Goal: Task Accomplishment & Management: Manage account settings

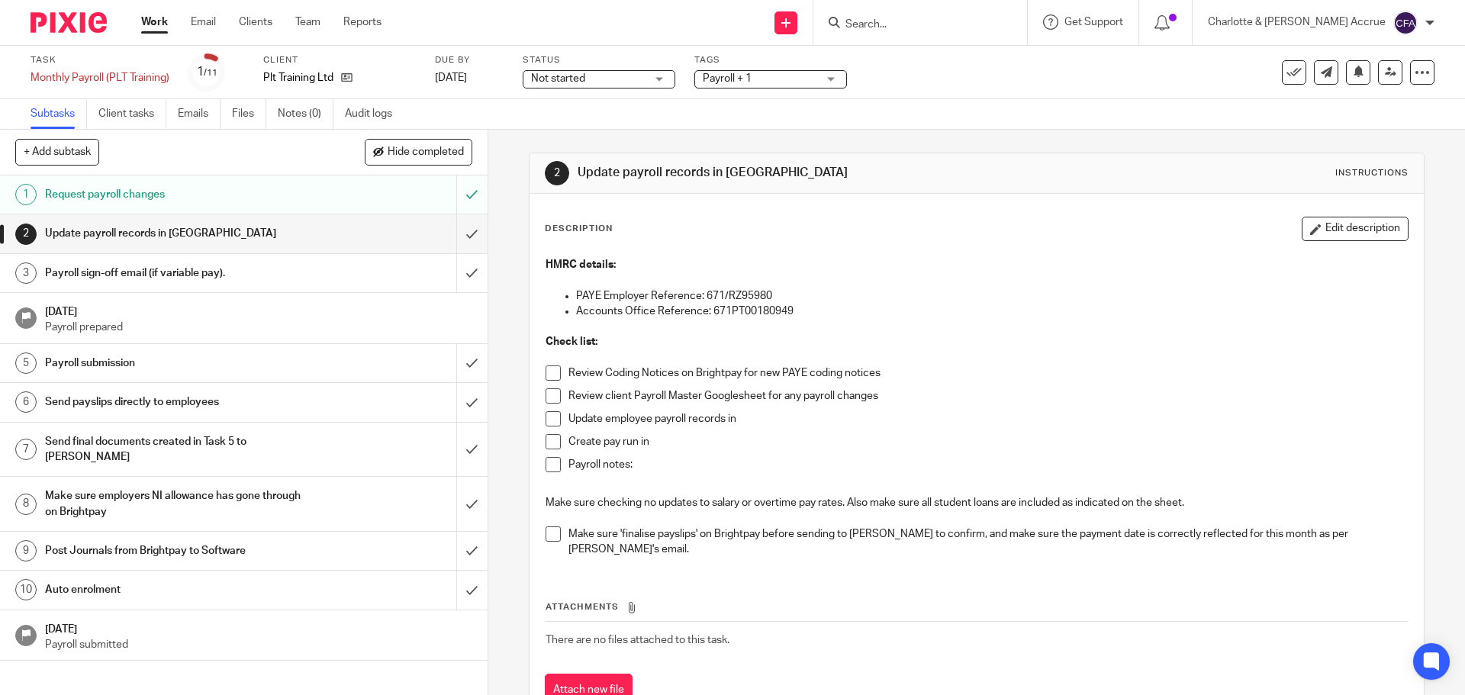
click at [925, 24] on input "Search" at bounding box center [912, 25] width 137 height 14
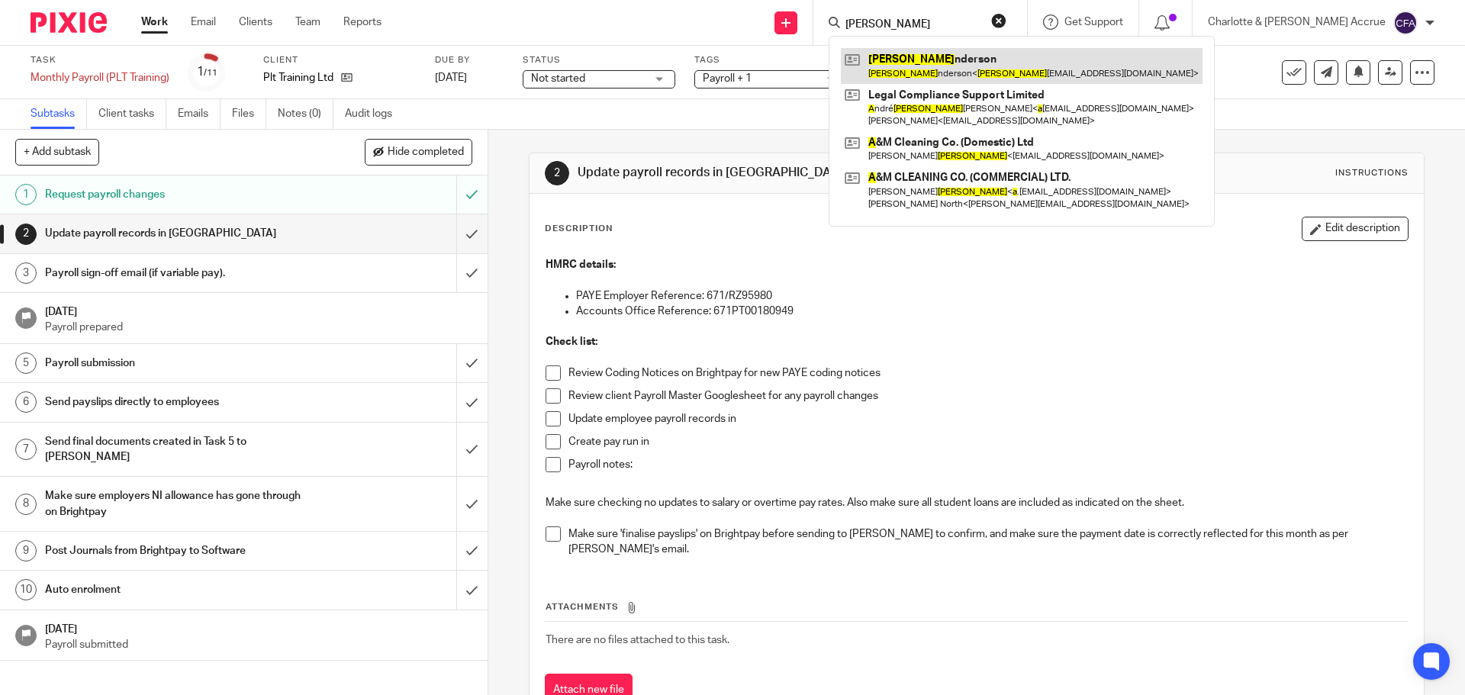
type input "michelle a"
click at [993, 61] on link at bounding box center [1022, 65] width 362 height 35
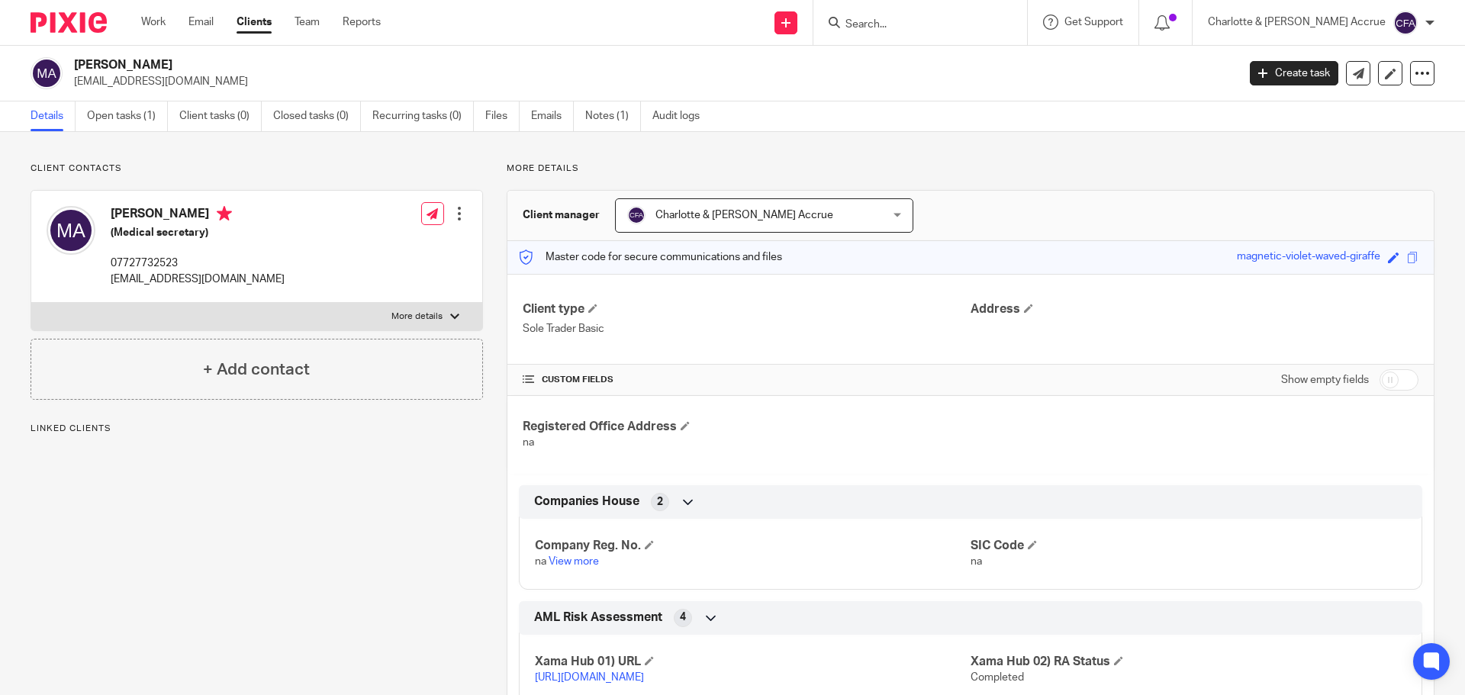
drag, startPoint x: 285, startPoint y: 278, endPoint x: 113, endPoint y: 278, distance: 172.4
click at [113, 278] on div "Michelle Anderson (Medical secretary) 07727732523 michelleanderson1407@icloud.c…" at bounding box center [256, 247] width 451 height 112
copy p "[EMAIL_ADDRESS][DOMAIN_NAME]"
click at [122, 119] on link "Open tasks (1)" at bounding box center [127, 116] width 81 height 30
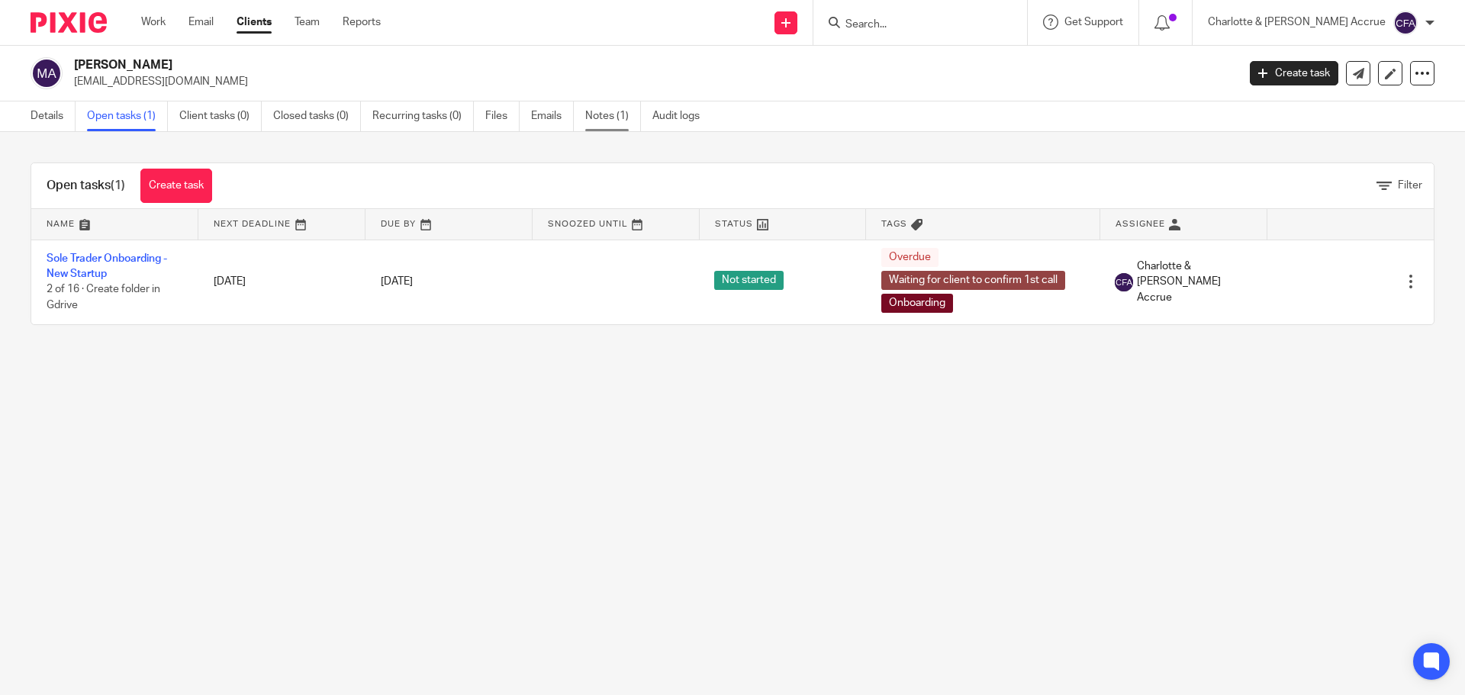
click at [597, 110] on link "Notes (1)" at bounding box center [613, 116] width 56 height 30
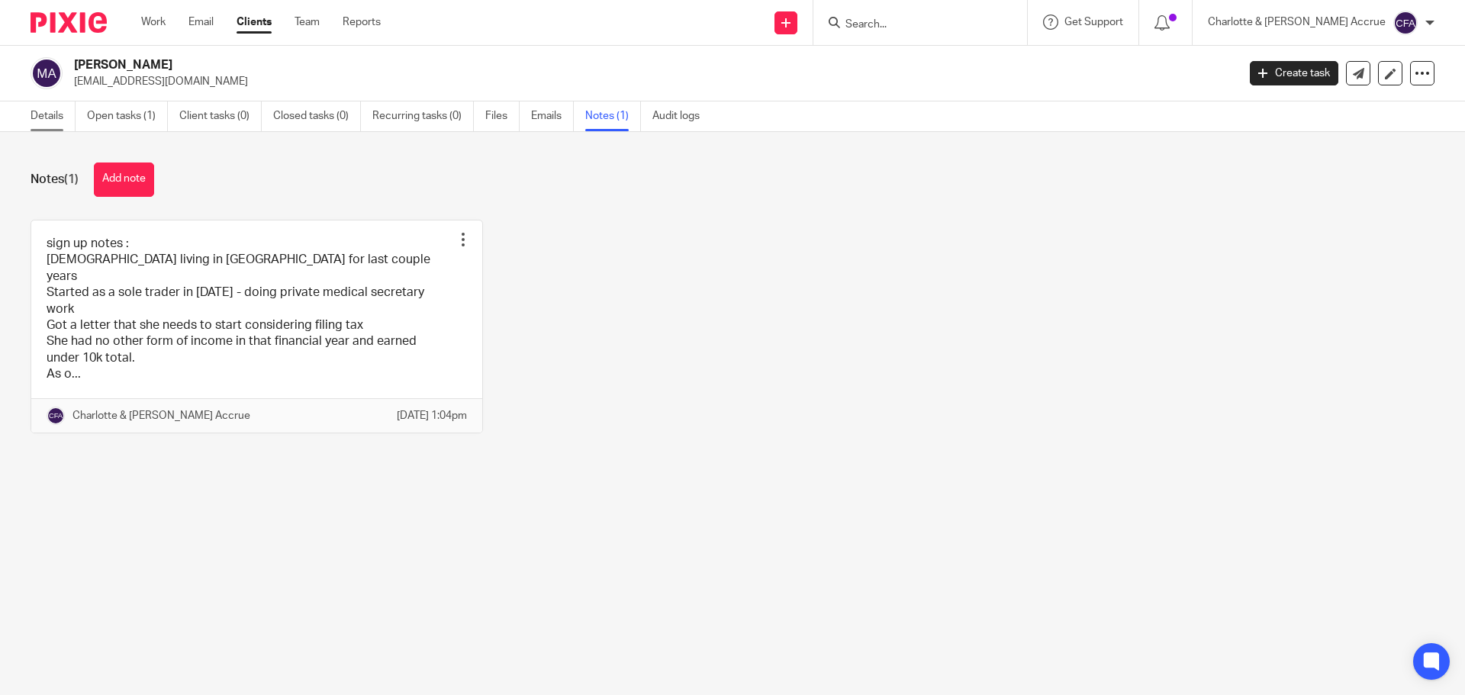
click at [57, 118] on link "Details" at bounding box center [53, 116] width 45 height 30
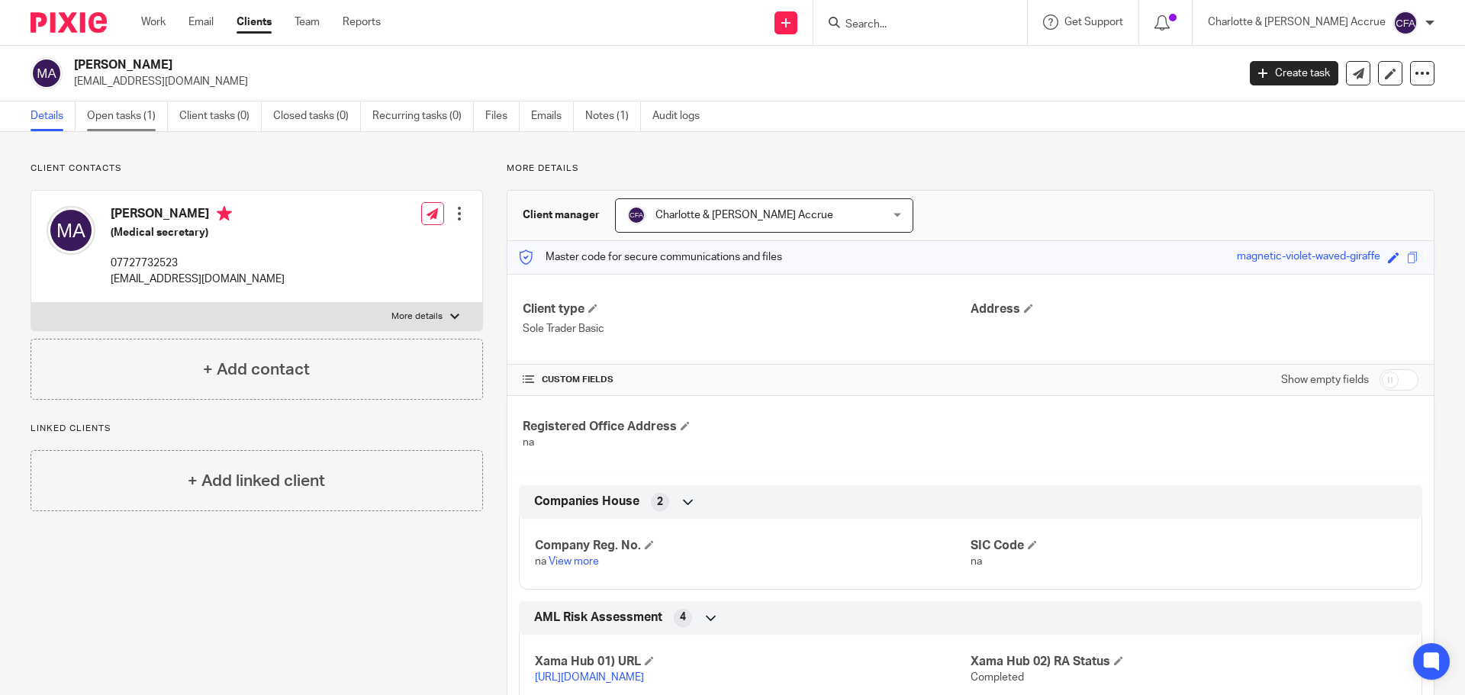
click at [124, 115] on link "Open tasks (1)" at bounding box center [127, 116] width 81 height 30
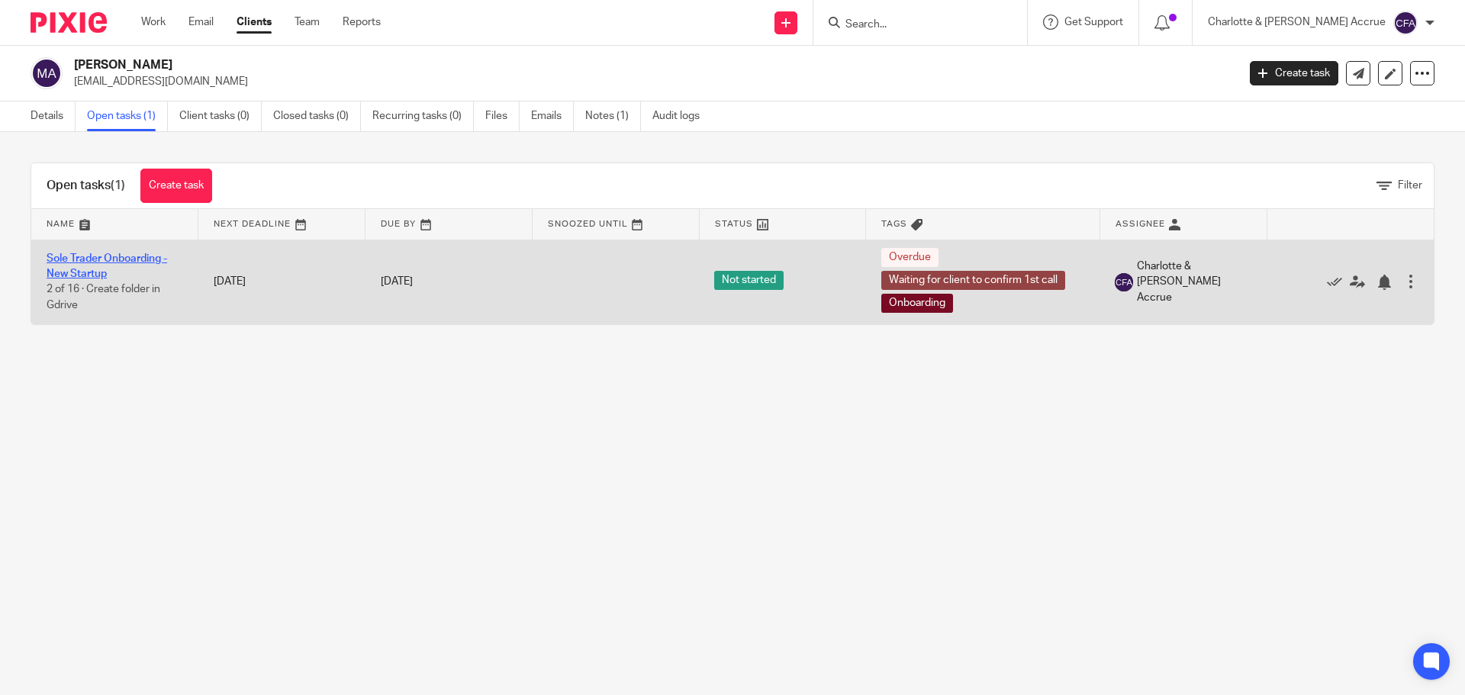
click at [108, 255] on link "Sole Trader Onboarding - New Startup" at bounding box center [107, 266] width 121 height 26
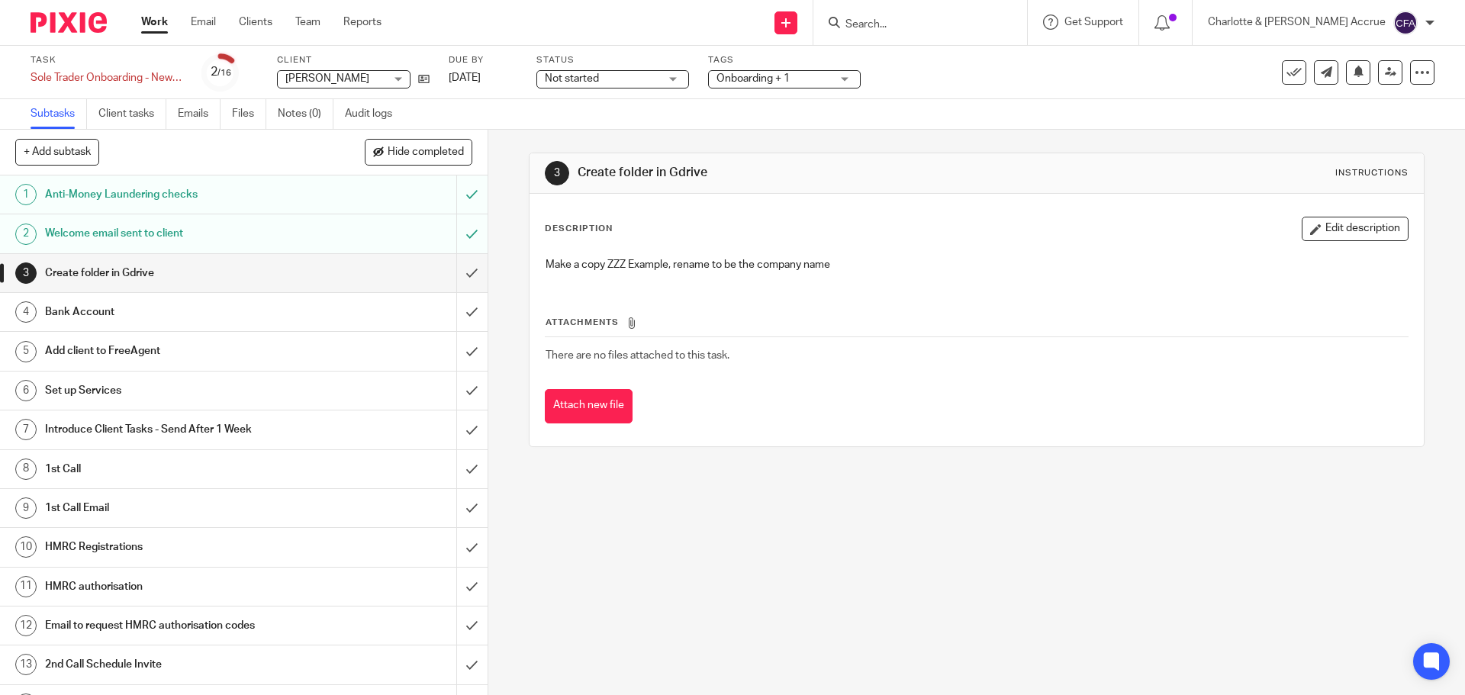
click at [497, 145] on div "3 Create folder in Gdrive Instructions Description Edit description Make a copy…" at bounding box center [976, 412] width 976 height 565
click at [459, 355] on input "submit" at bounding box center [243, 351] width 487 height 38
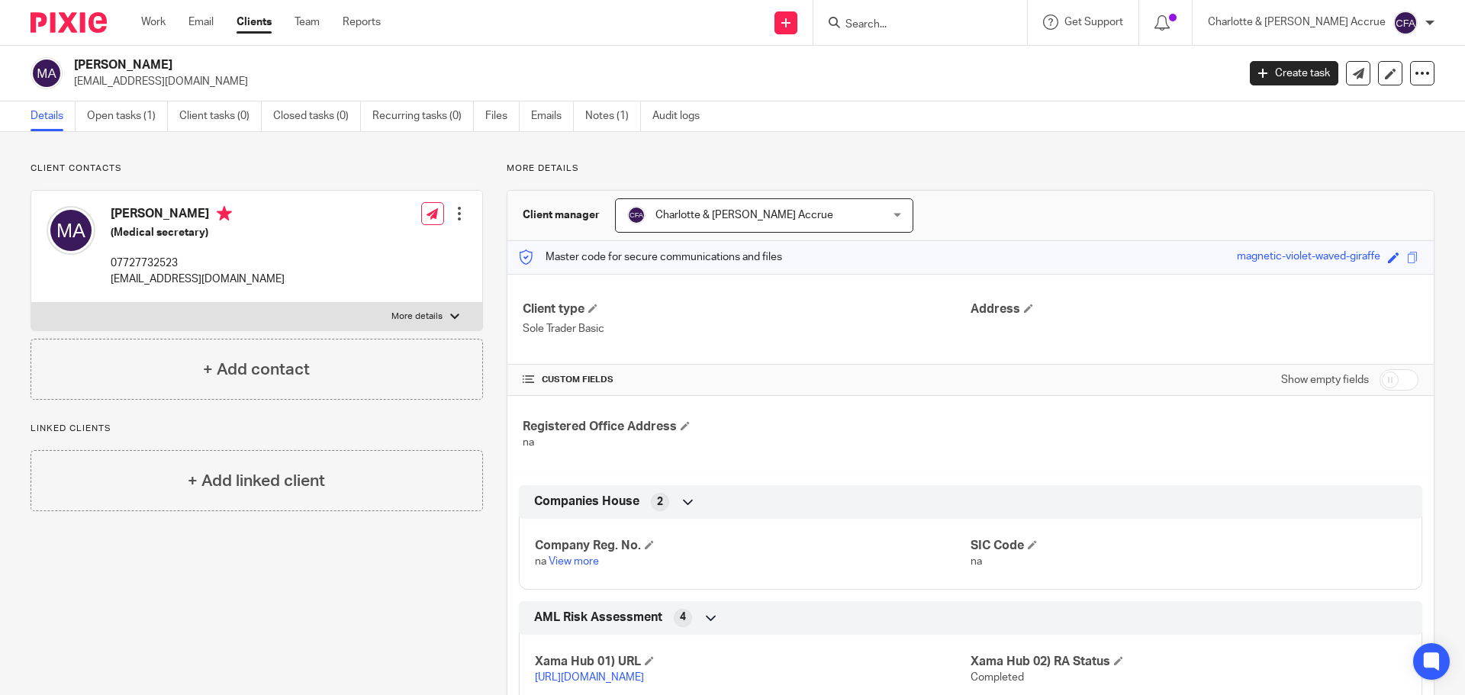
drag, startPoint x: 217, startPoint y: 57, endPoint x: 78, endPoint y: 61, distance: 138.9
click at [78, 61] on div "Michelle Anderson michelleanderson1407@icloud.com Create task Update from Compa…" at bounding box center [732, 74] width 1465 height 56
copy h2 "[PERSON_NAME]"
drag, startPoint x: 259, startPoint y: 78, endPoint x: 74, endPoint y: 88, distance: 185.7
click at [74, 88] on p "[EMAIL_ADDRESS][DOMAIN_NAME]" at bounding box center [650, 81] width 1153 height 15
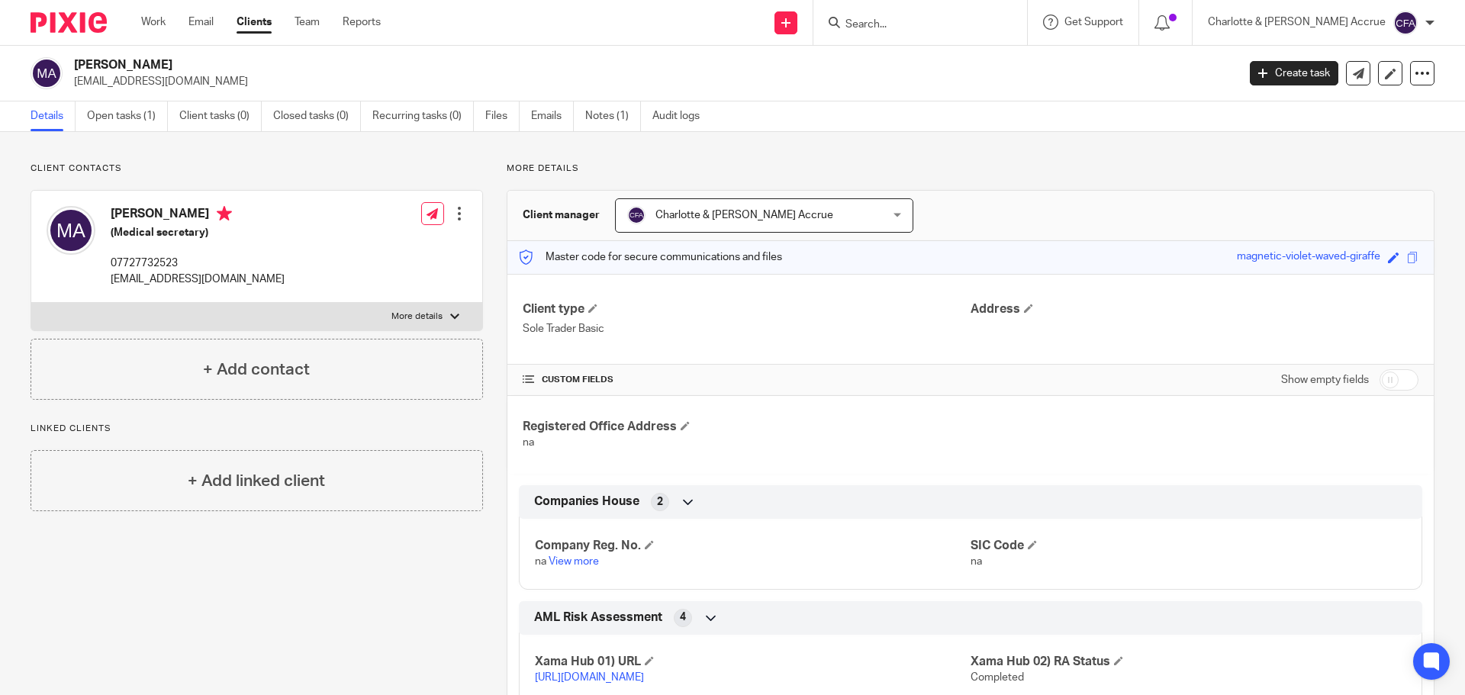
copy p "[EMAIL_ADDRESS][DOMAIN_NAME]"
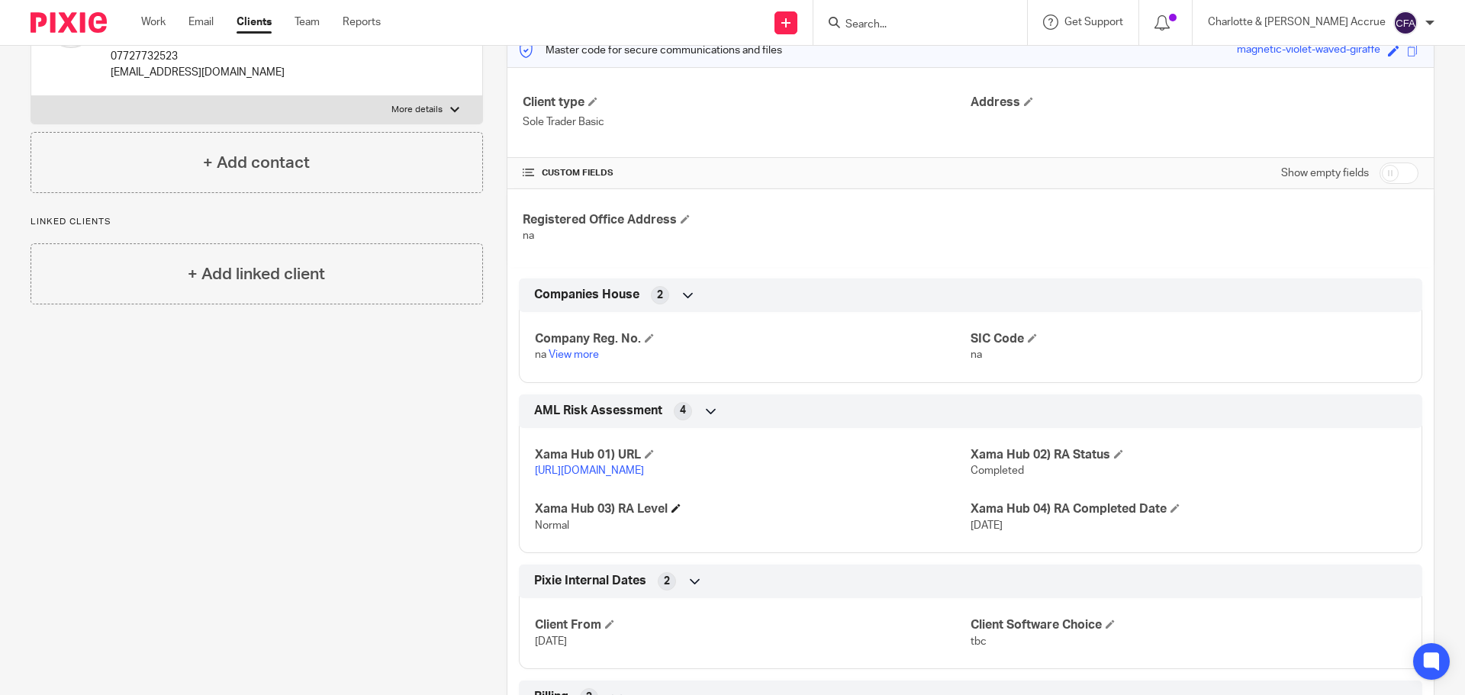
scroll to position [458, 0]
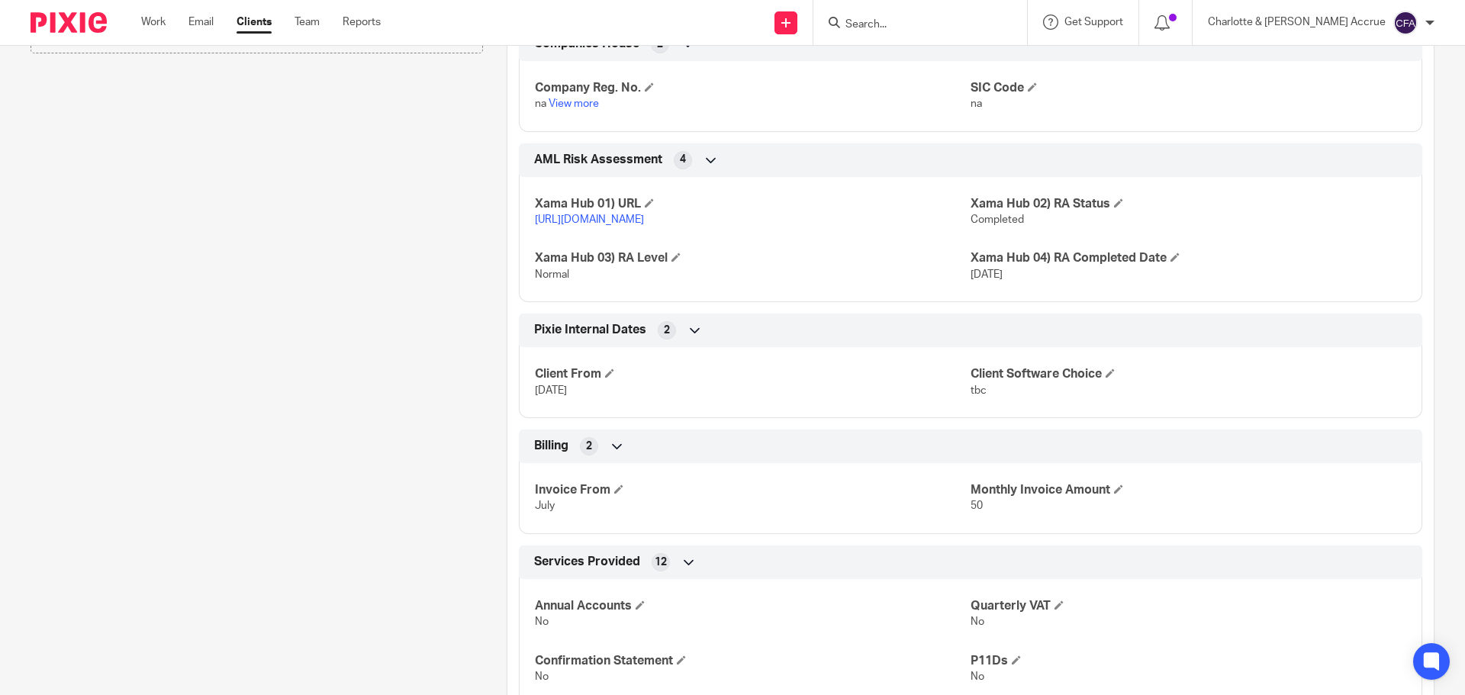
click at [568, 223] on link "https://platform.xamatech.com/portal/crm/clients/c5dd2650-623c-11f0-a88a-9db626…" at bounding box center [589, 219] width 109 height 11
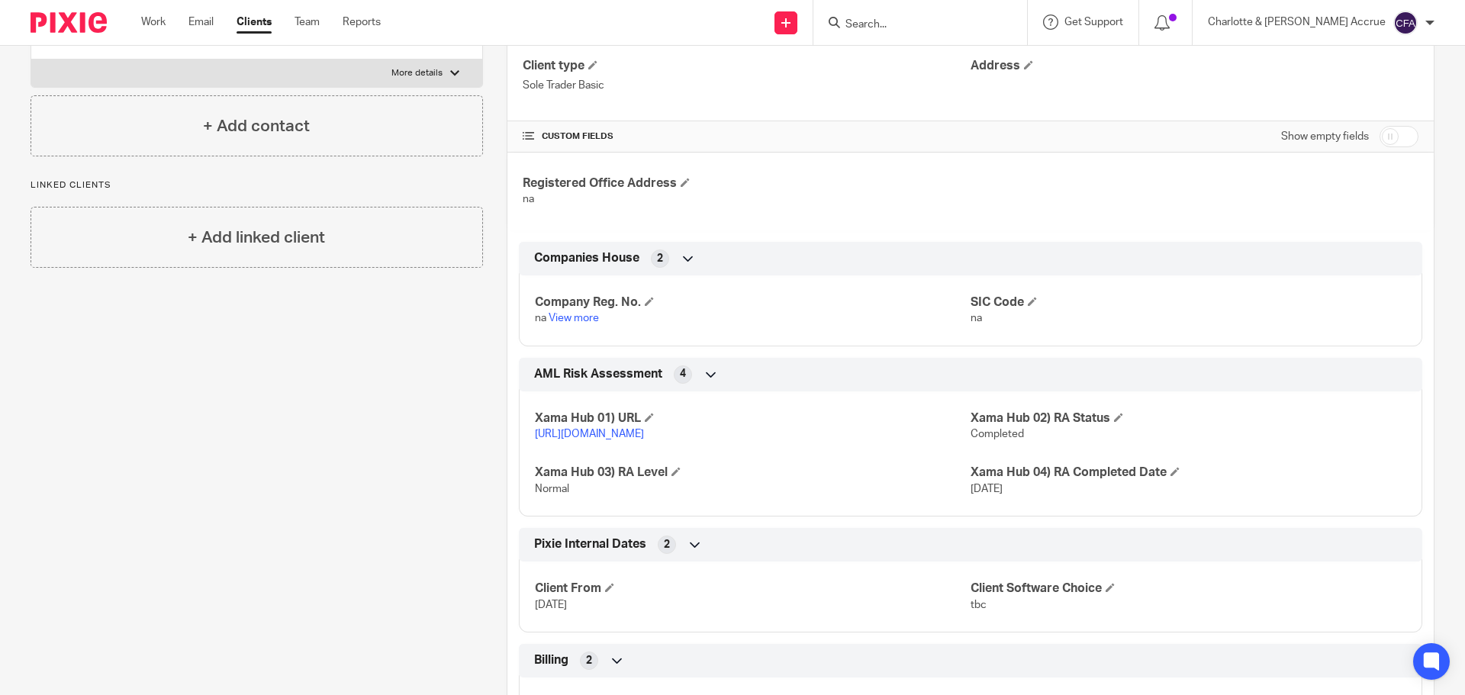
scroll to position [0, 0]
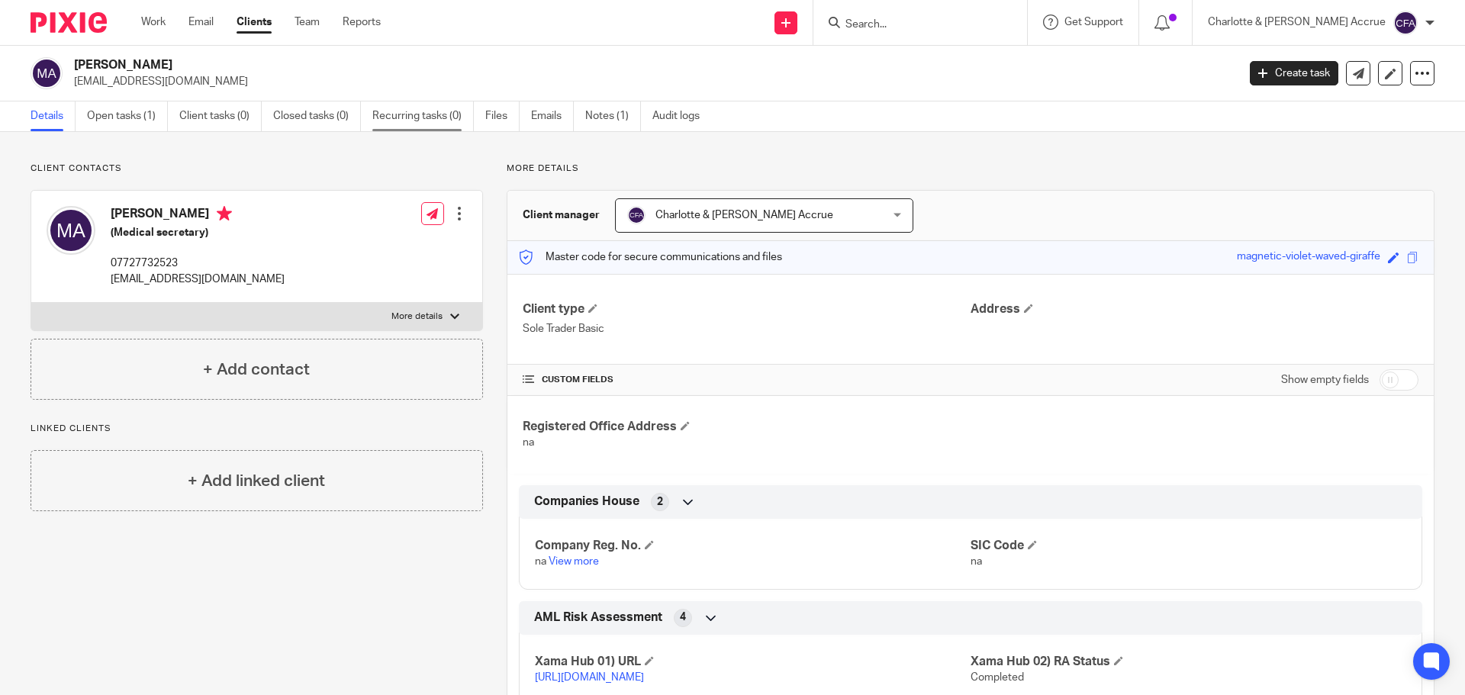
click at [391, 120] on link "Recurring tasks (0)" at bounding box center [422, 116] width 101 height 30
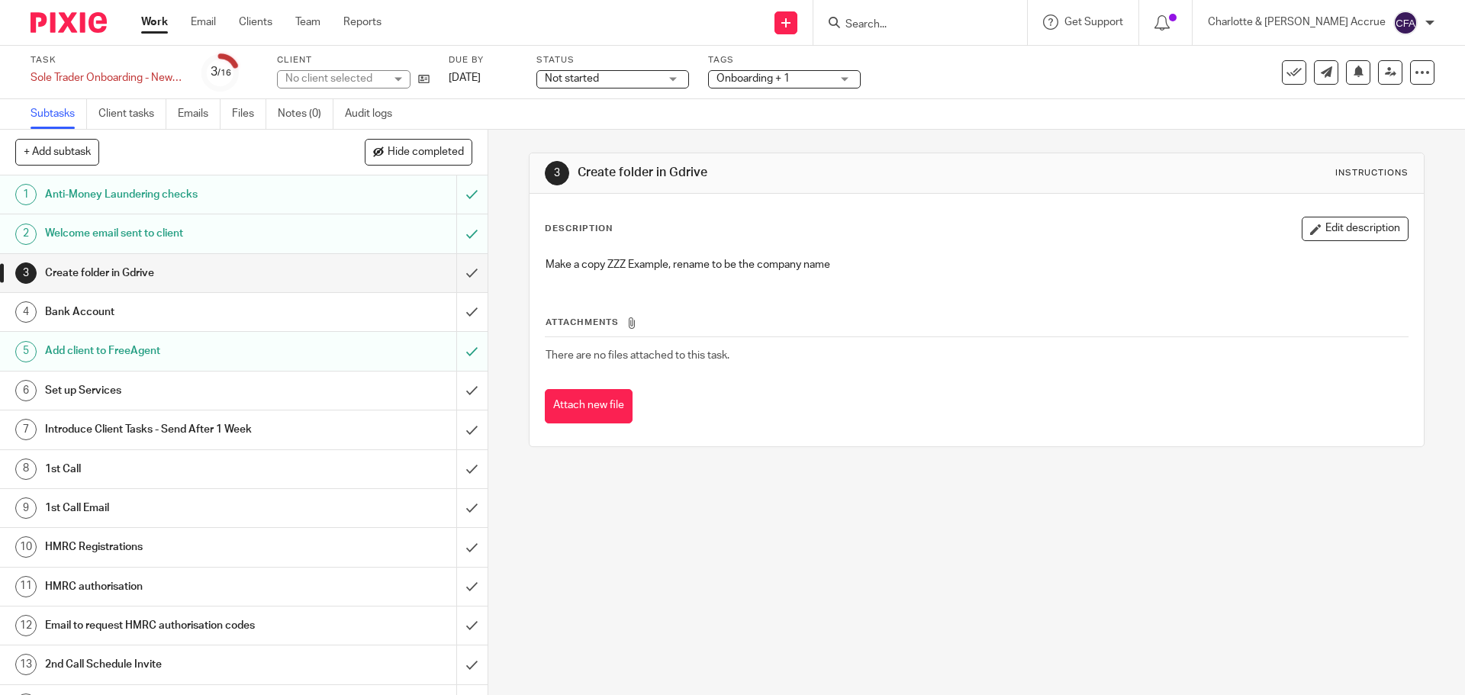
click at [455, 475] on input "submit" at bounding box center [243, 469] width 487 height 38
click at [457, 509] on input "submit" at bounding box center [243, 508] width 487 height 38
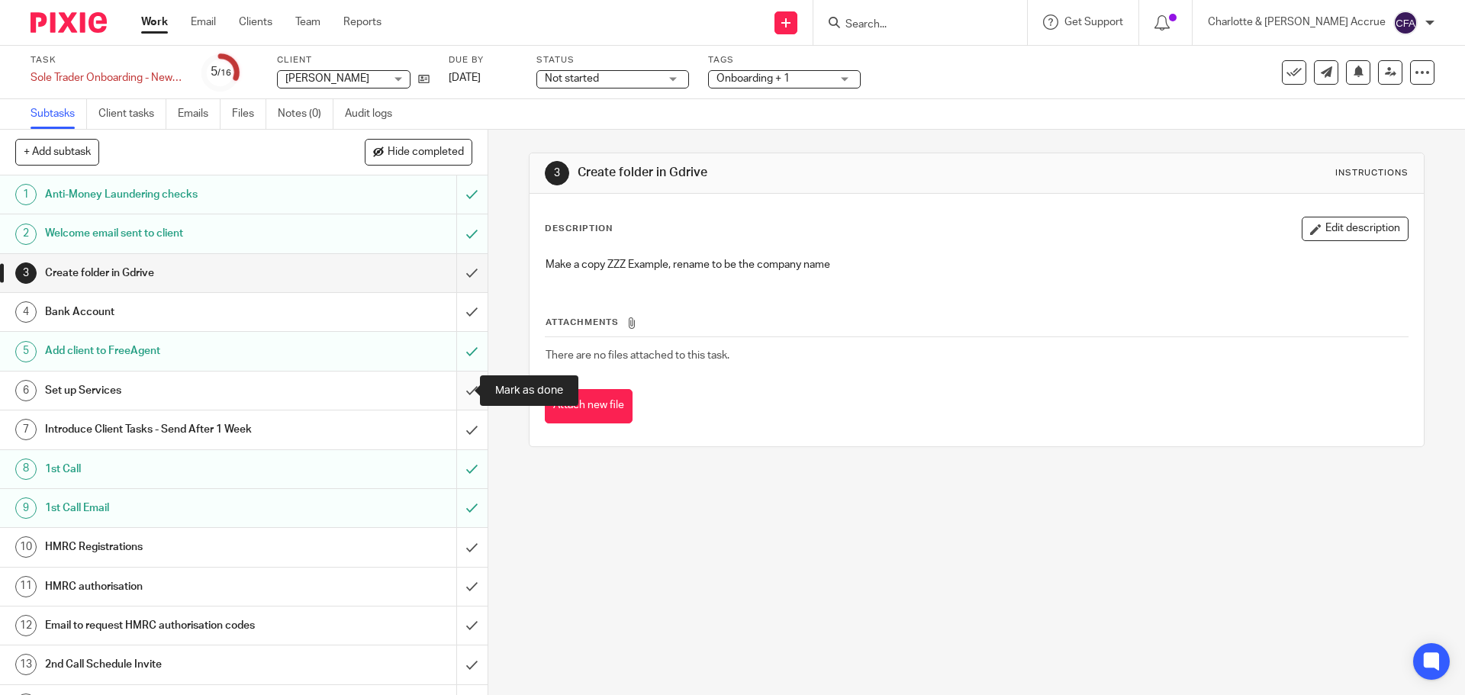
click at [453, 396] on input "submit" at bounding box center [243, 391] width 487 height 38
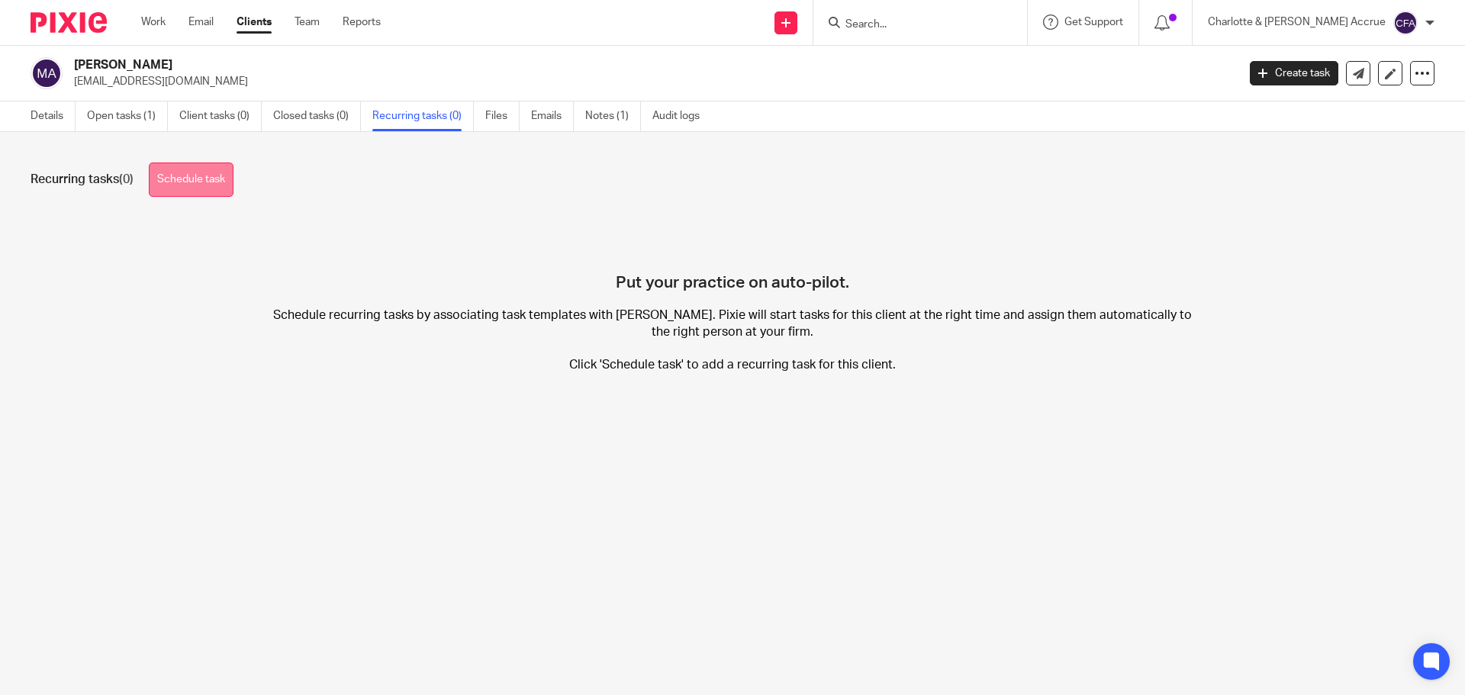
click at [183, 176] on link "Schedule task" at bounding box center [191, 179] width 85 height 34
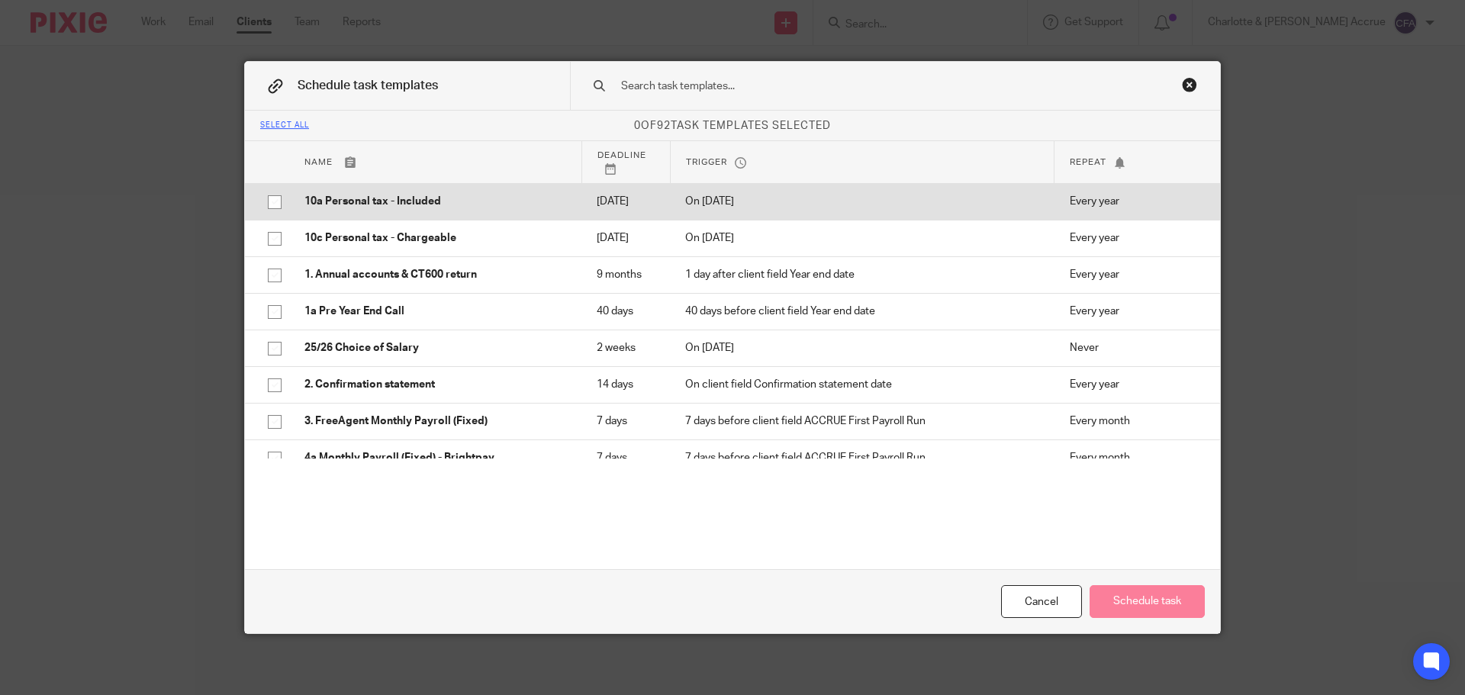
click at [371, 205] on p "10a Personal tax - Included" at bounding box center [435, 201] width 262 height 15
checkbox input "true"
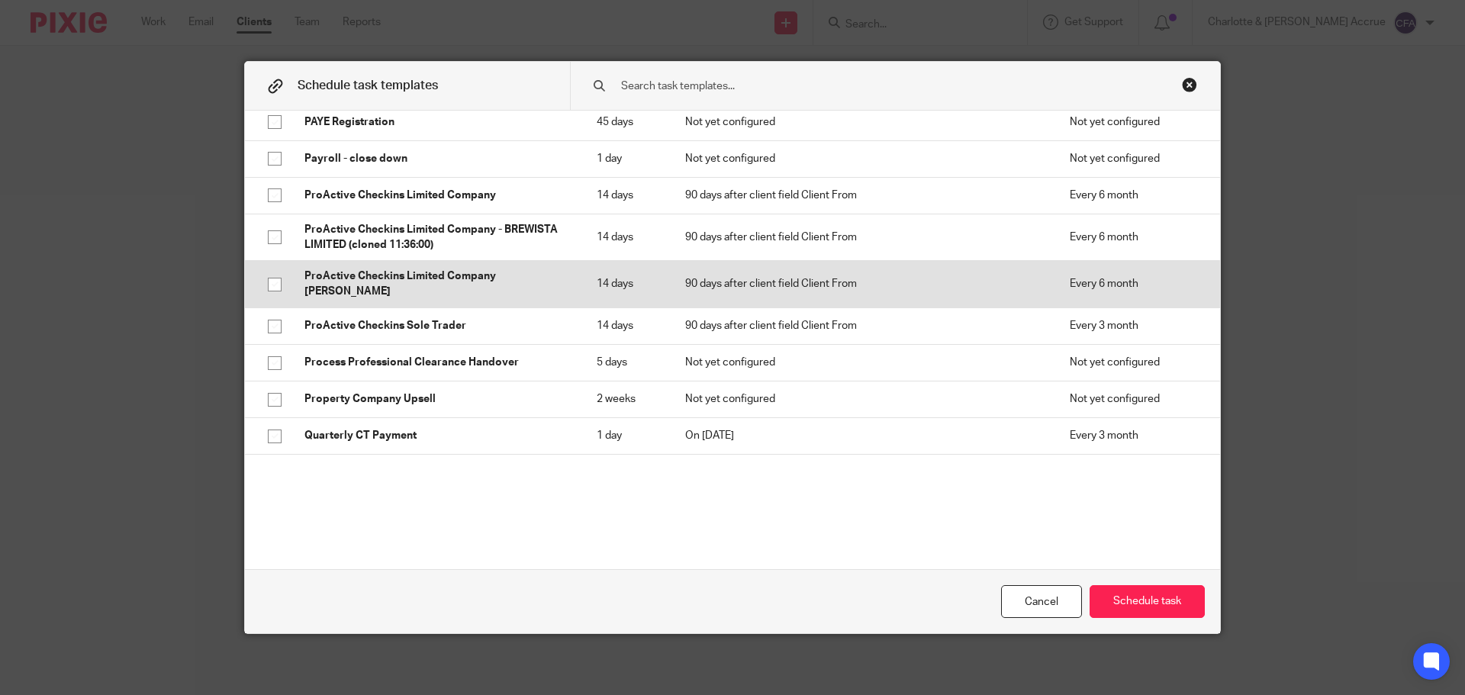
scroll to position [2670, 0]
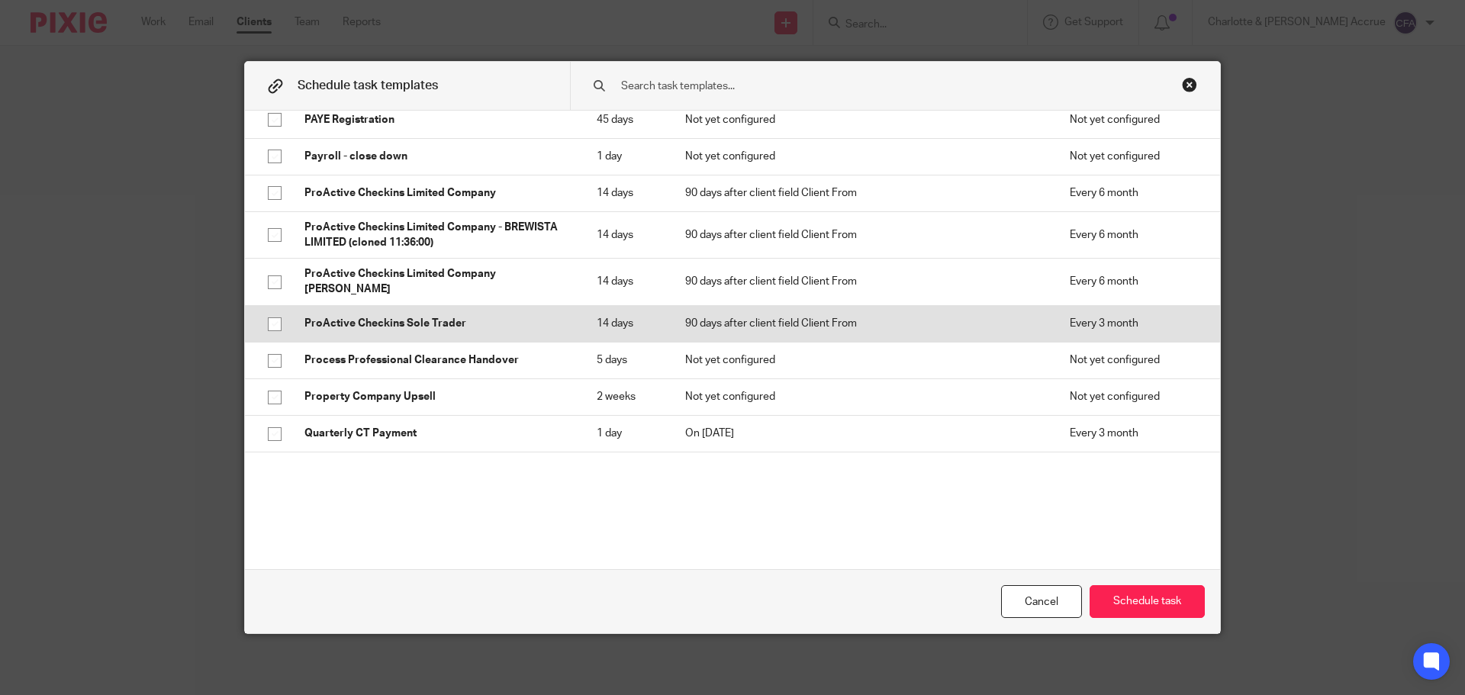
click at [440, 331] on p "ProActive Checkins Sole Trader" at bounding box center [435, 323] width 262 height 15
checkbox input "true"
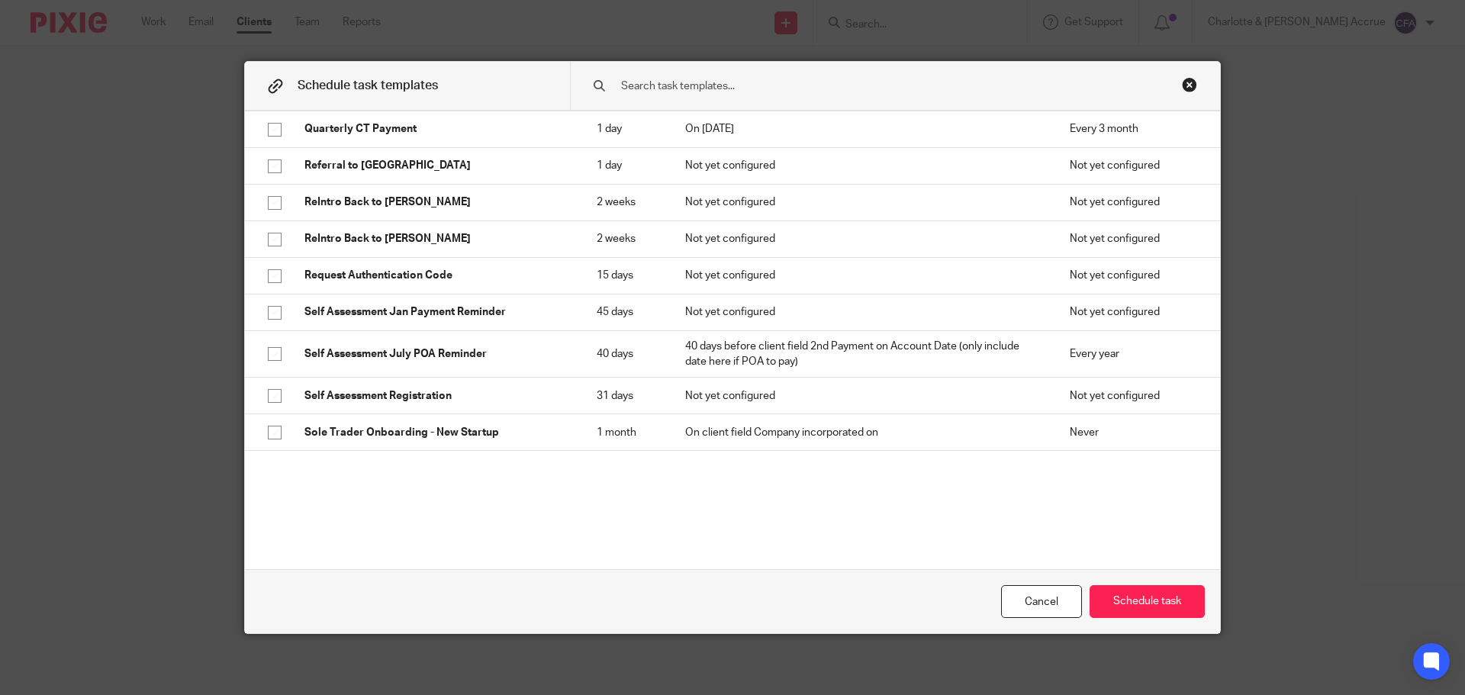
scroll to position [2975, 0]
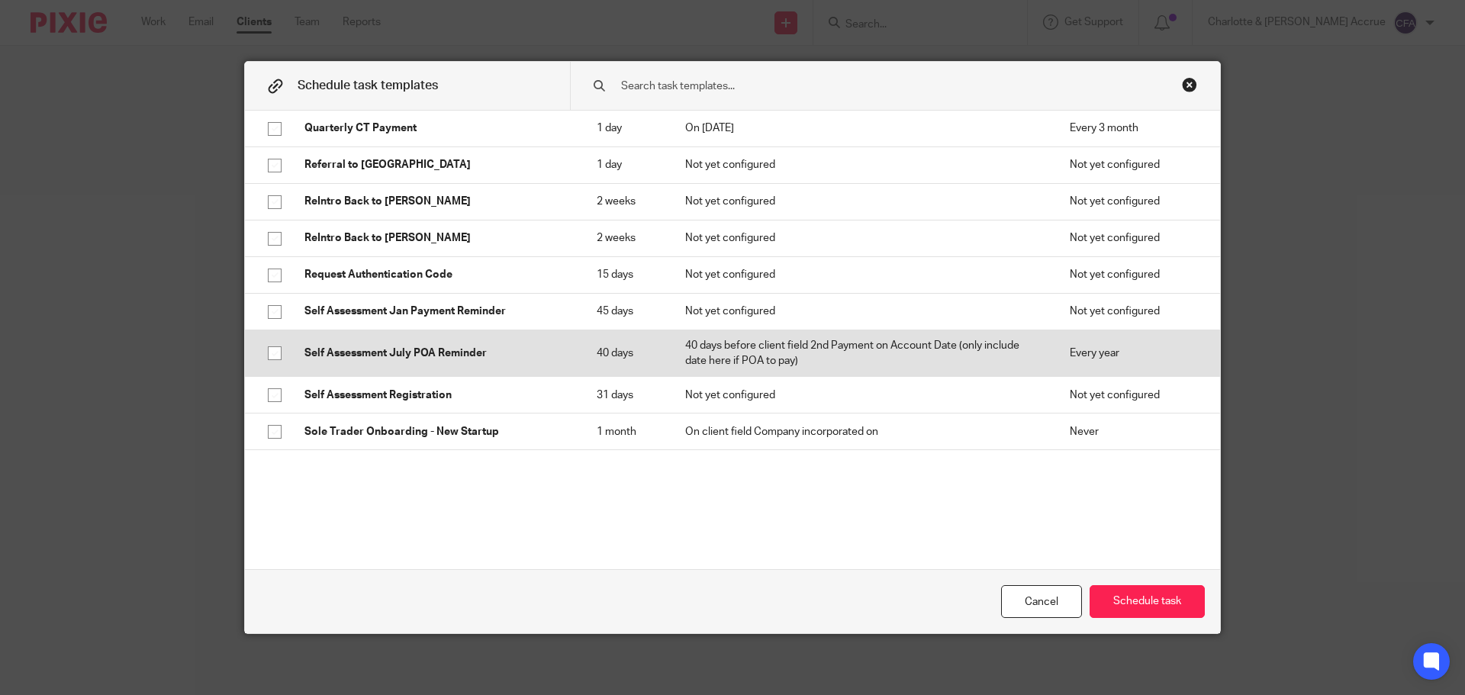
click at [446, 352] on td "Self Assessment July POA Reminder" at bounding box center [435, 353] width 292 height 47
checkbox input "true"
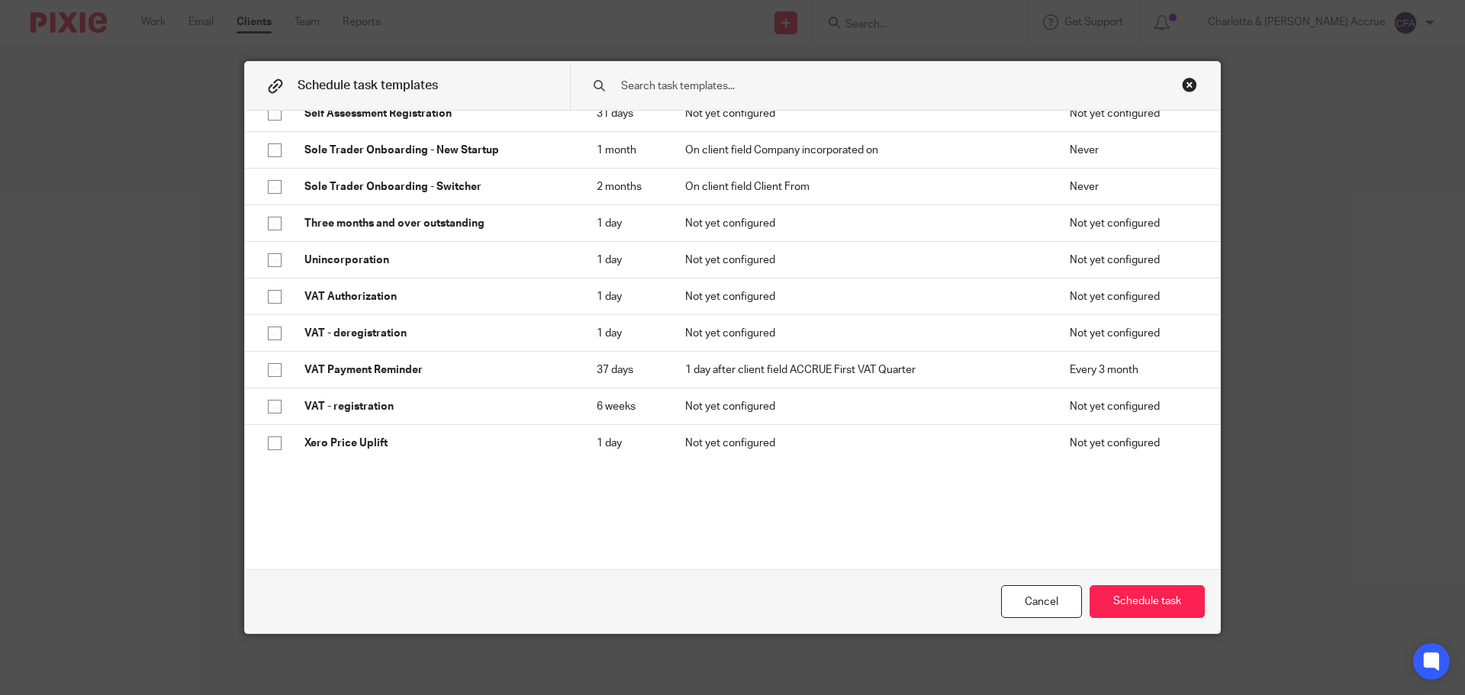
scroll to position [3306, 0]
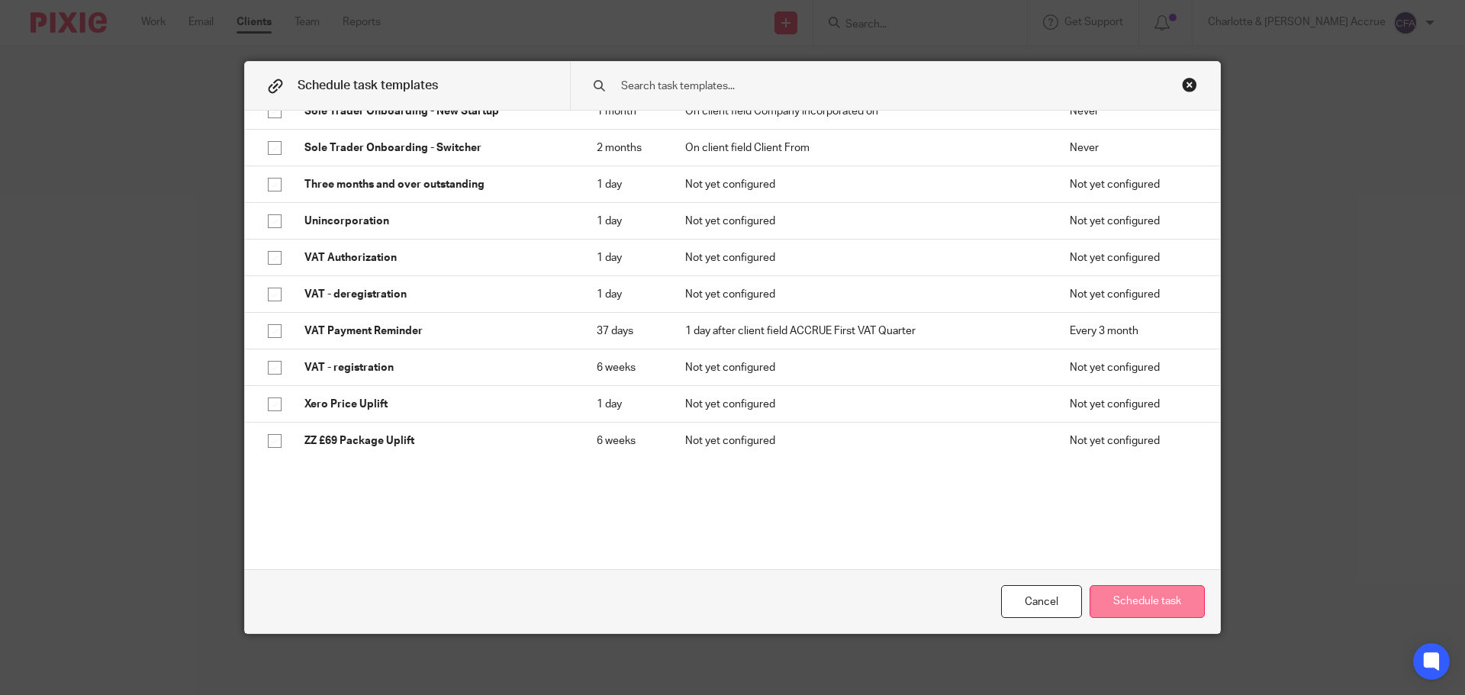
click at [1150, 600] on button "Schedule task" at bounding box center [1146, 601] width 115 height 33
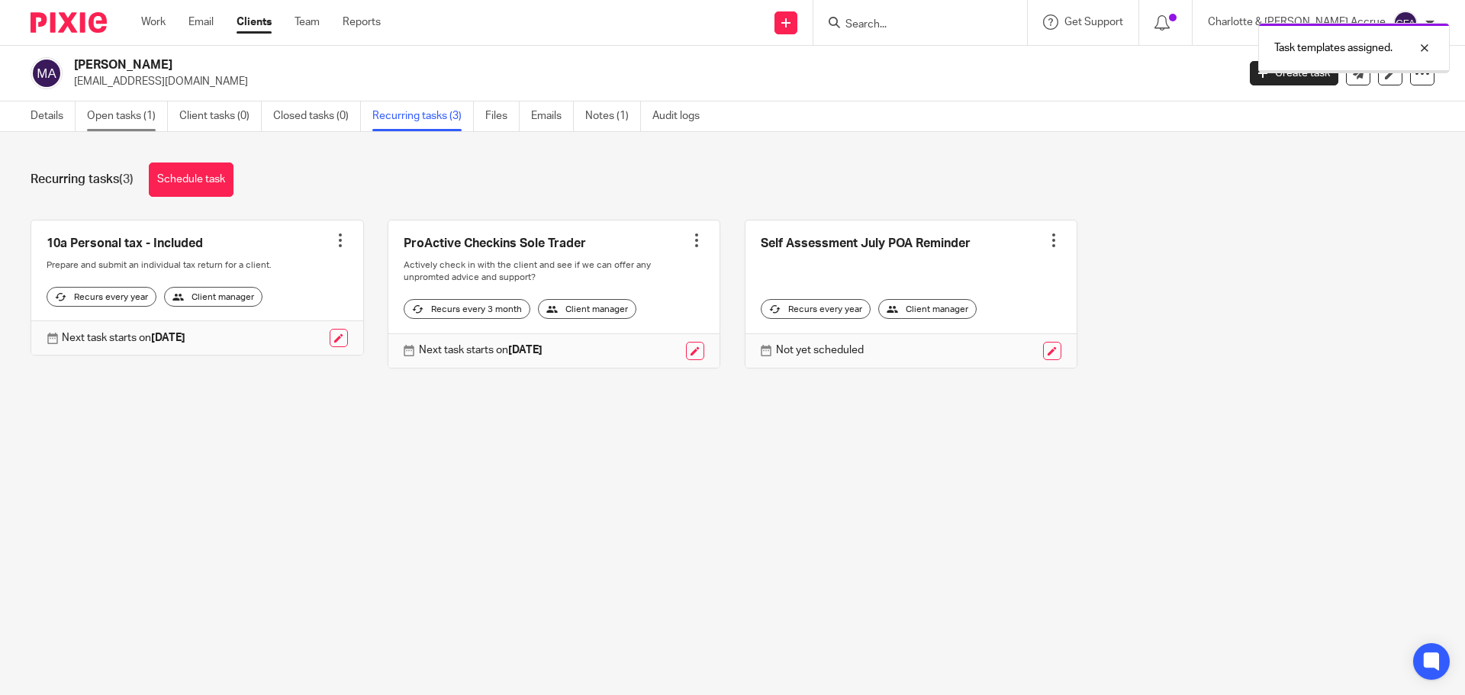
click at [135, 118] on link "Open tasks (1)" at bounding box center [127, 116] width 81 height 30
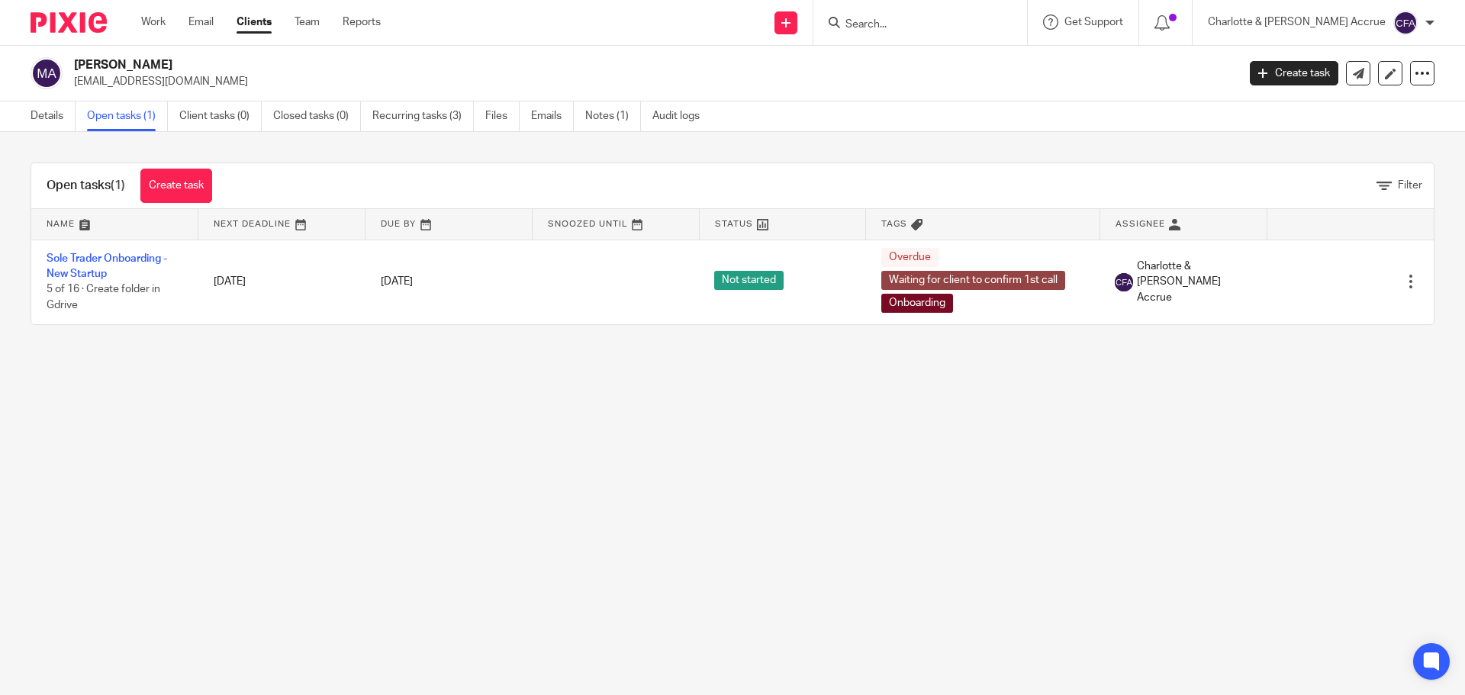
click at [175, 179] on link "Create task" at bounding box center [176, 186] width 72 height 34
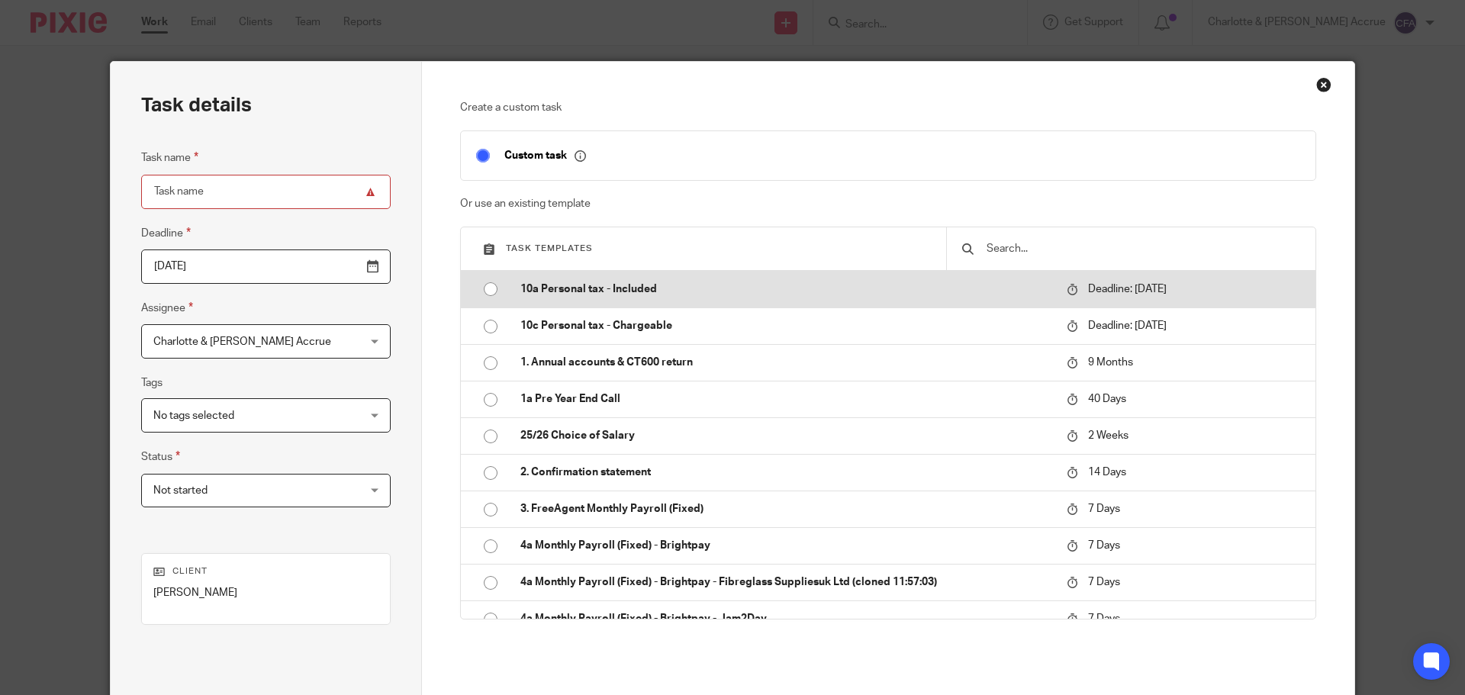
click at [581, 296] on p "10a Personal tax - Included" at bounding box center [785, 289] width 531 height 15
type input "[DATE]"
type input "10a Personal tax - Included"
checkbox input "false"
radio input "true"
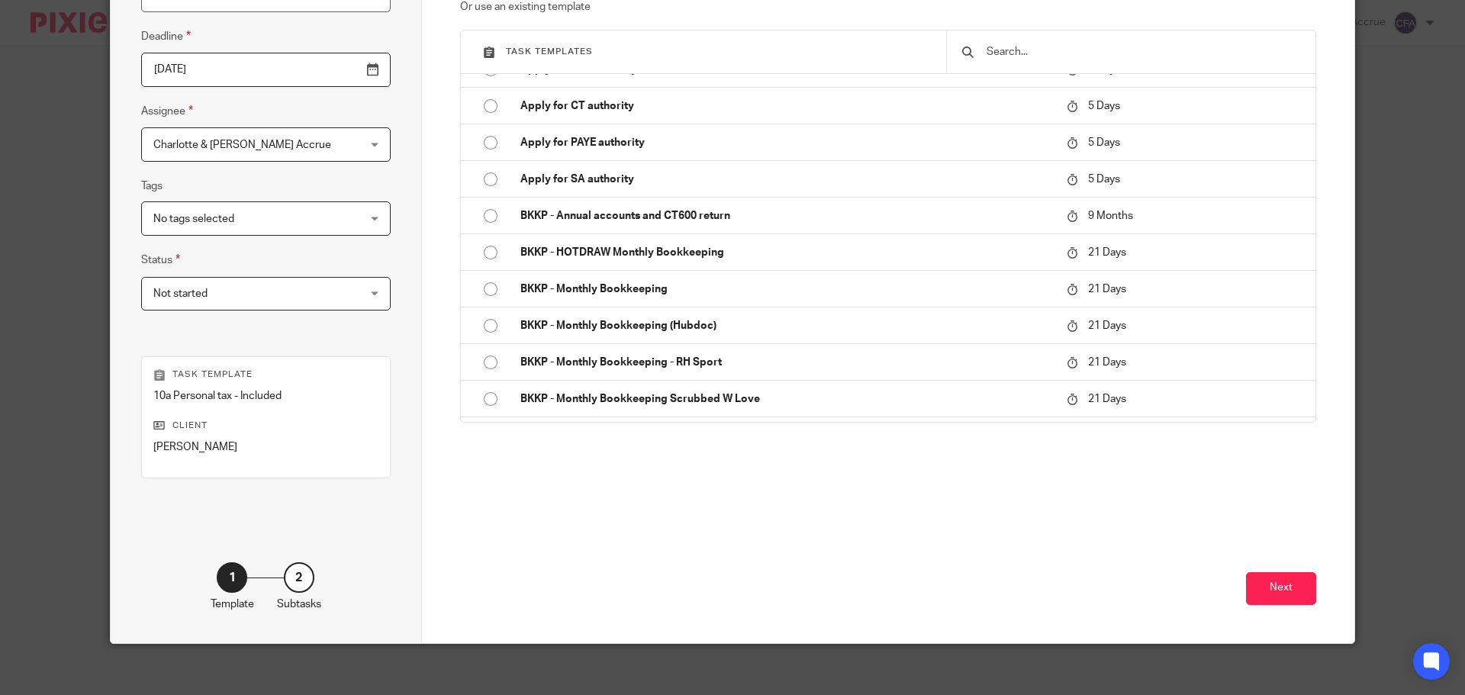
scroll to position [207, 0]
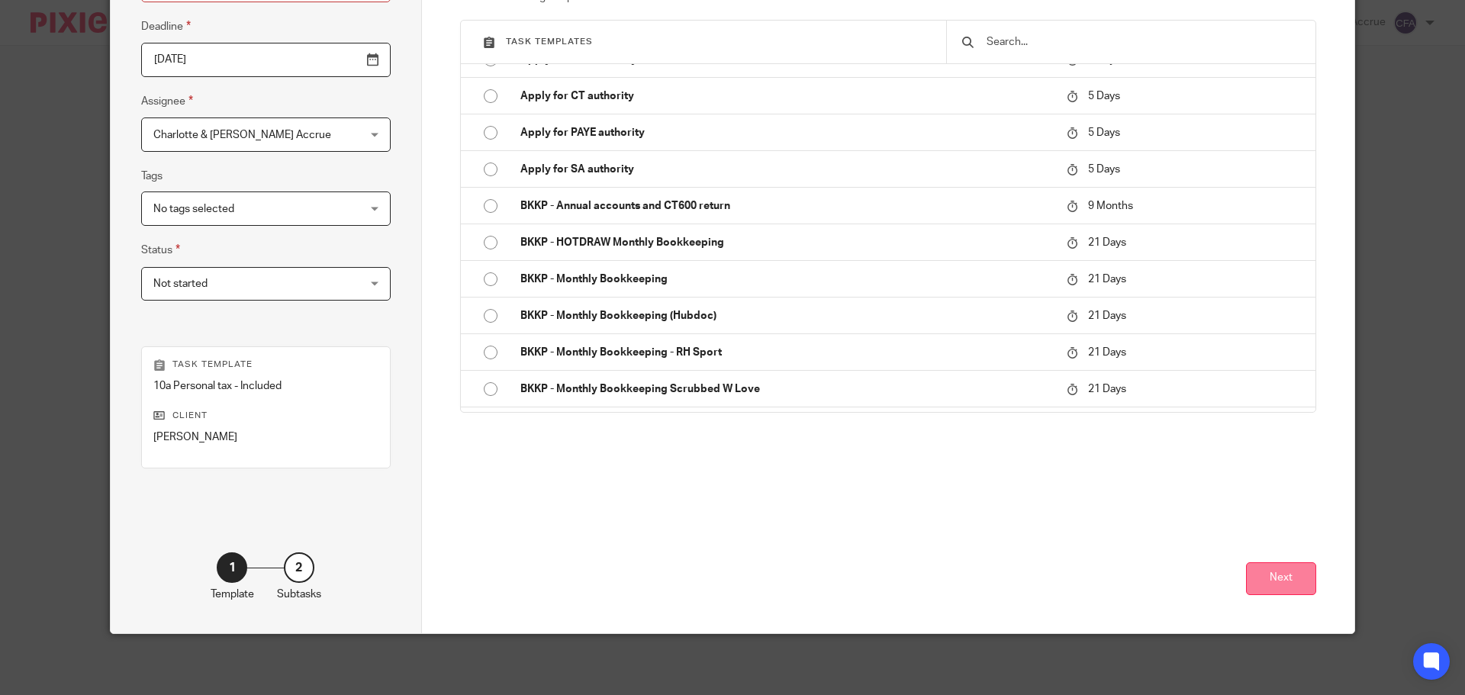
click at [1256, 579] on button "Next" at bounding box center [1281, 578] width 70 height 33
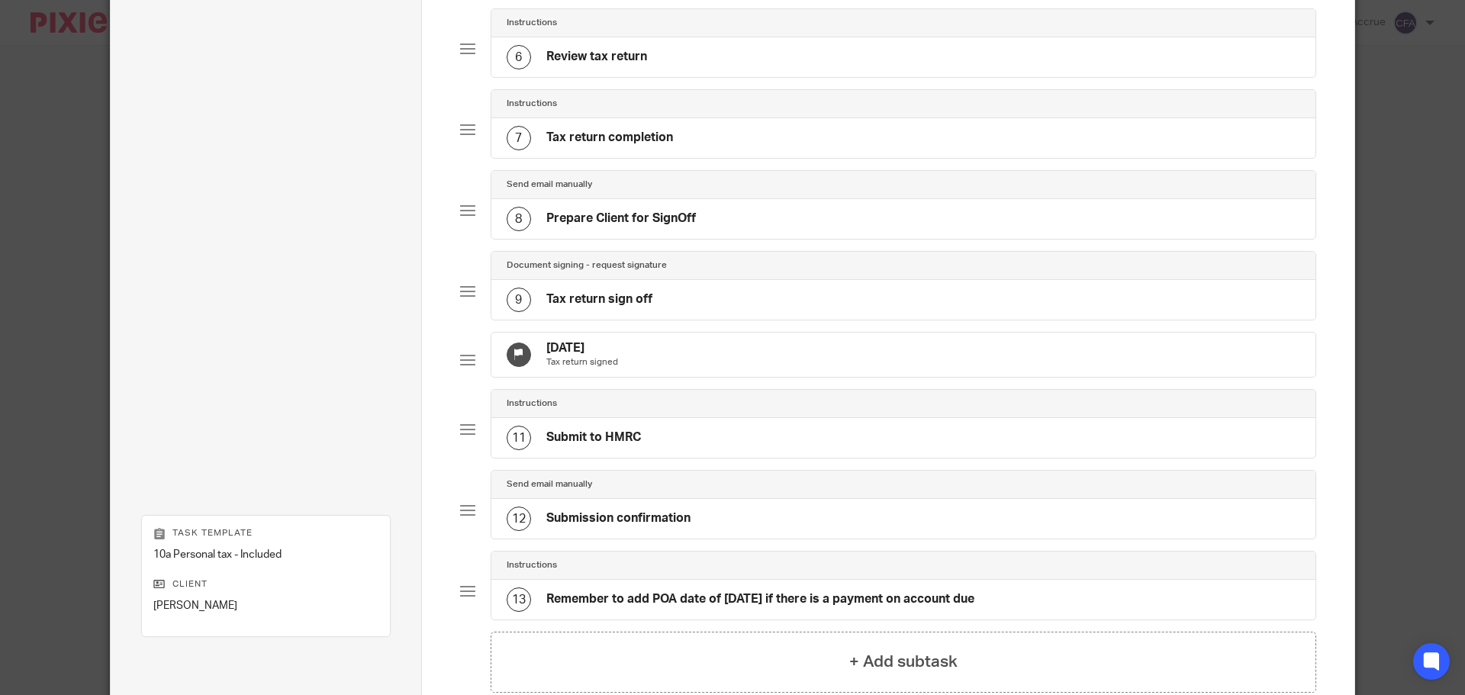
scroll to position [704, 0]
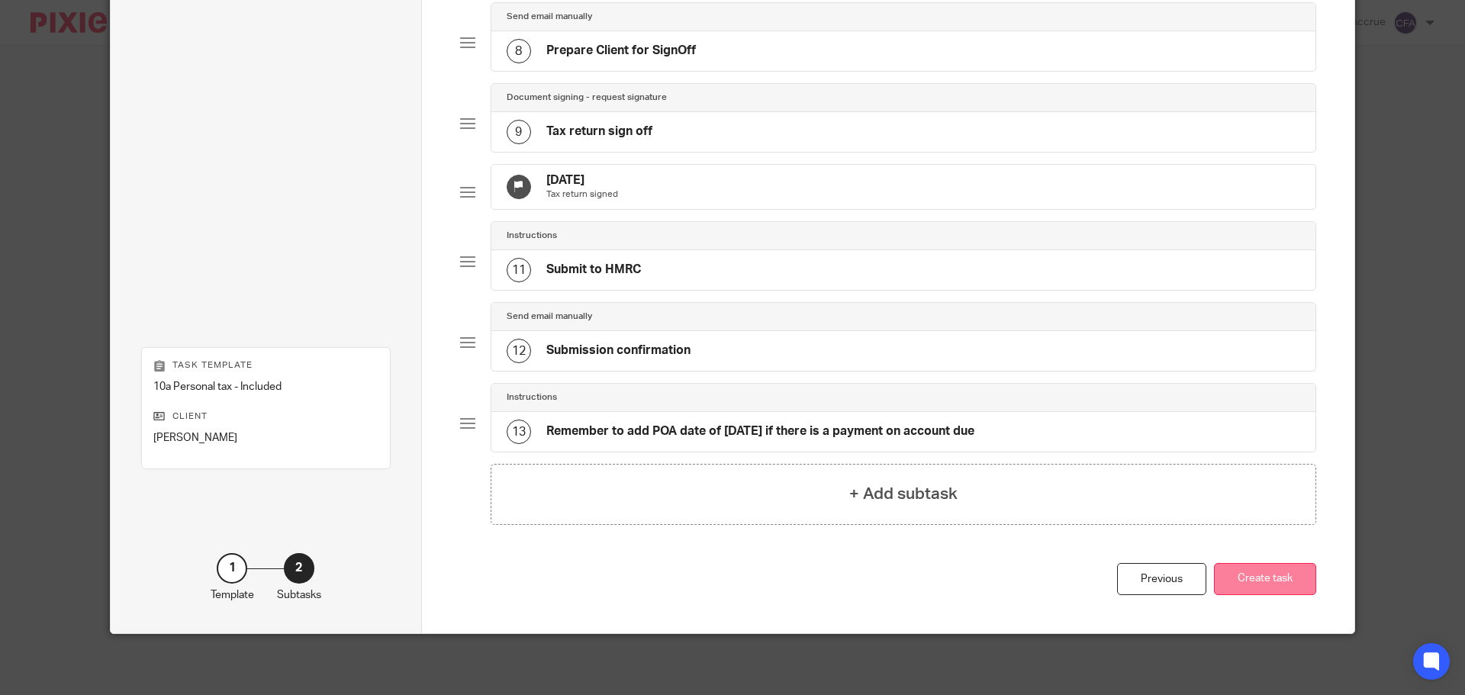
click at [1269, 573] on button "Create task" at bounding box center [1265, 579] width 102 height 33
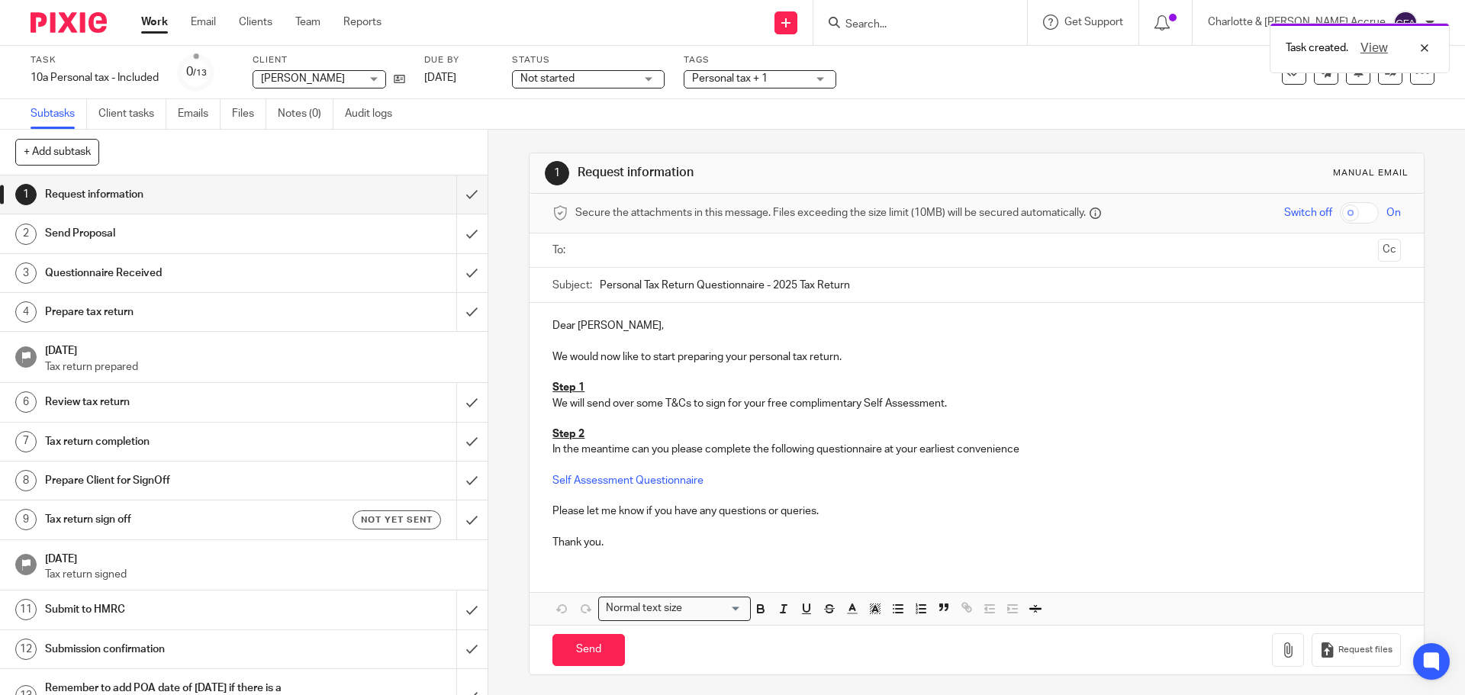
click at [619, 249] on input "text" at bounding box center [976, 251] width 790 height 18
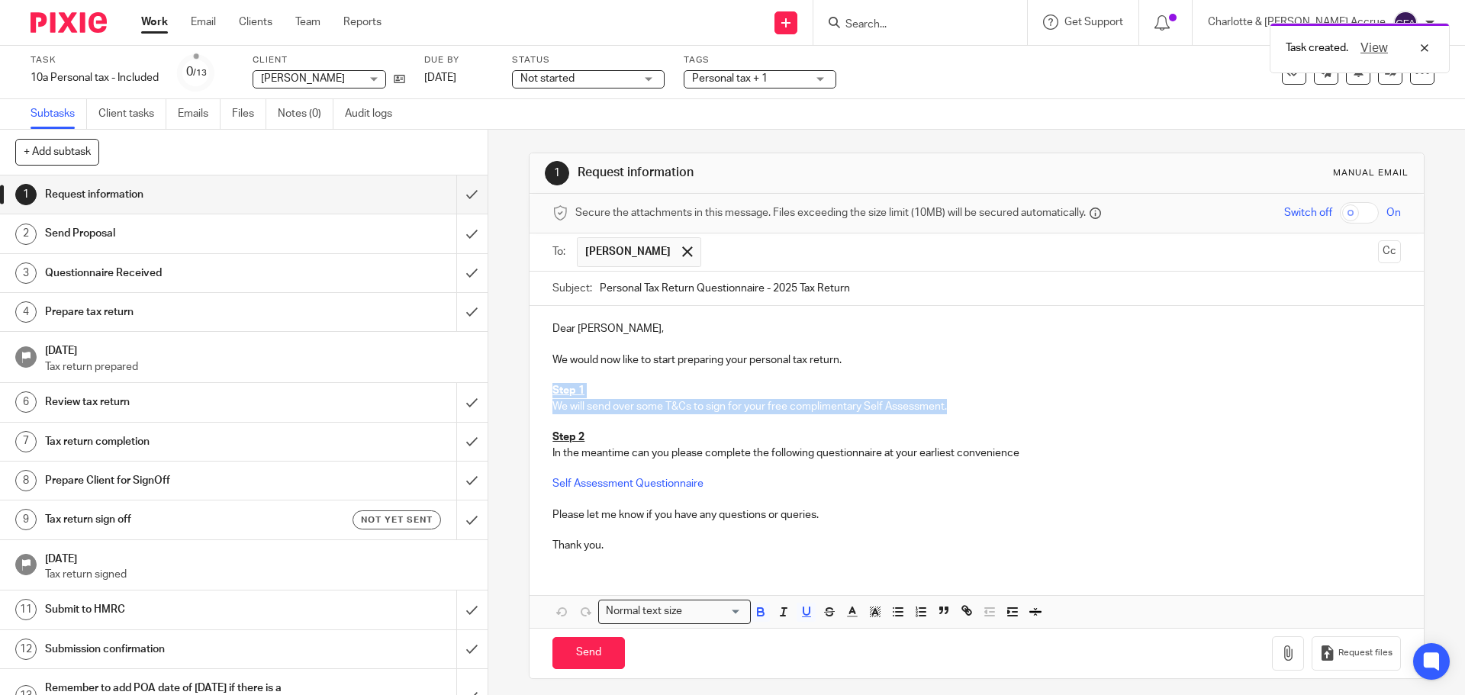
drag, startPoint x: 956, startPoint y: 404, endPoint x: 523, endPoint y: 385, distance: 433.0
click at [523, 385] on div "1 Request information Manual email Secure the attachments in this message. File…" at bounding box center [976, 412] width 976 height 565
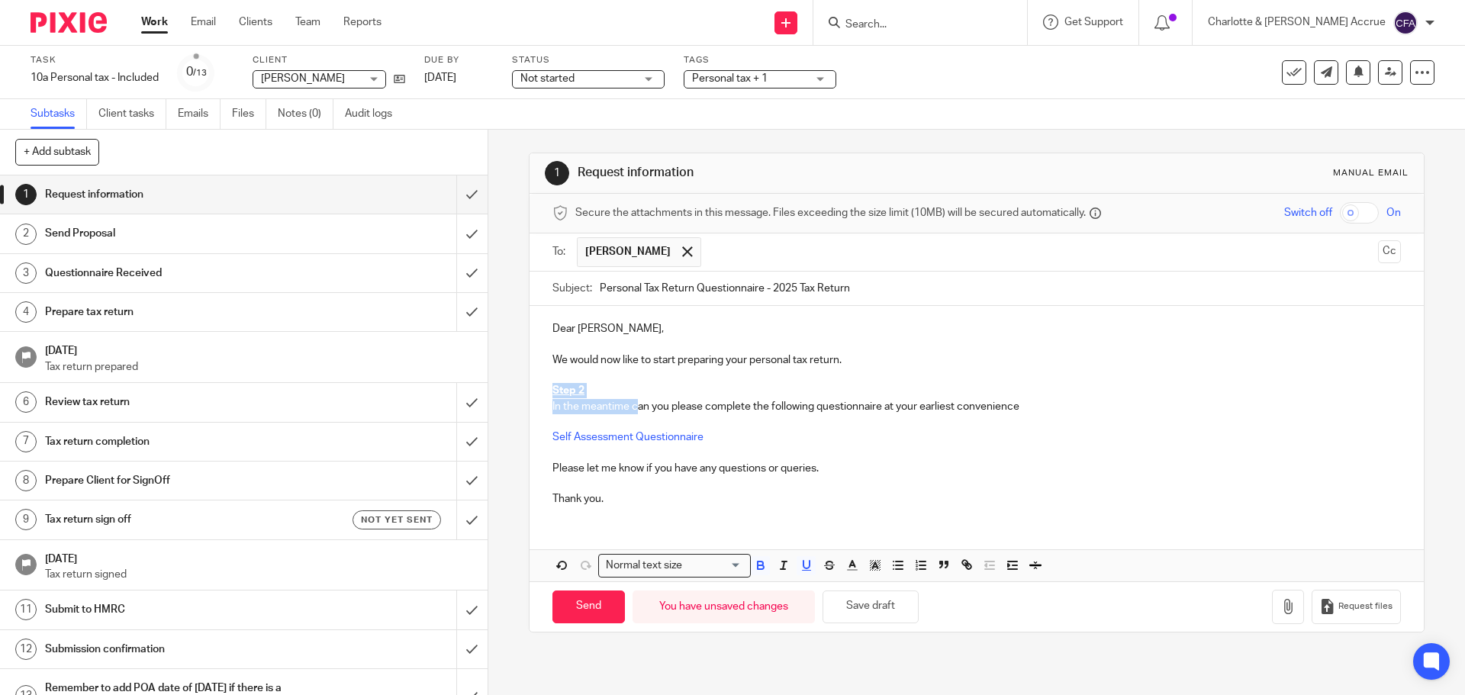
drag, startPoint x: 630, startPoint y: 407, endPoint x: 547, endPoint y: 386, distance: 85.9
click at [547, 386] on div "Dear Michelle, We would now like to start preparing your personal tax return. S…" at bounding box center [975, 412] width 893 height 212
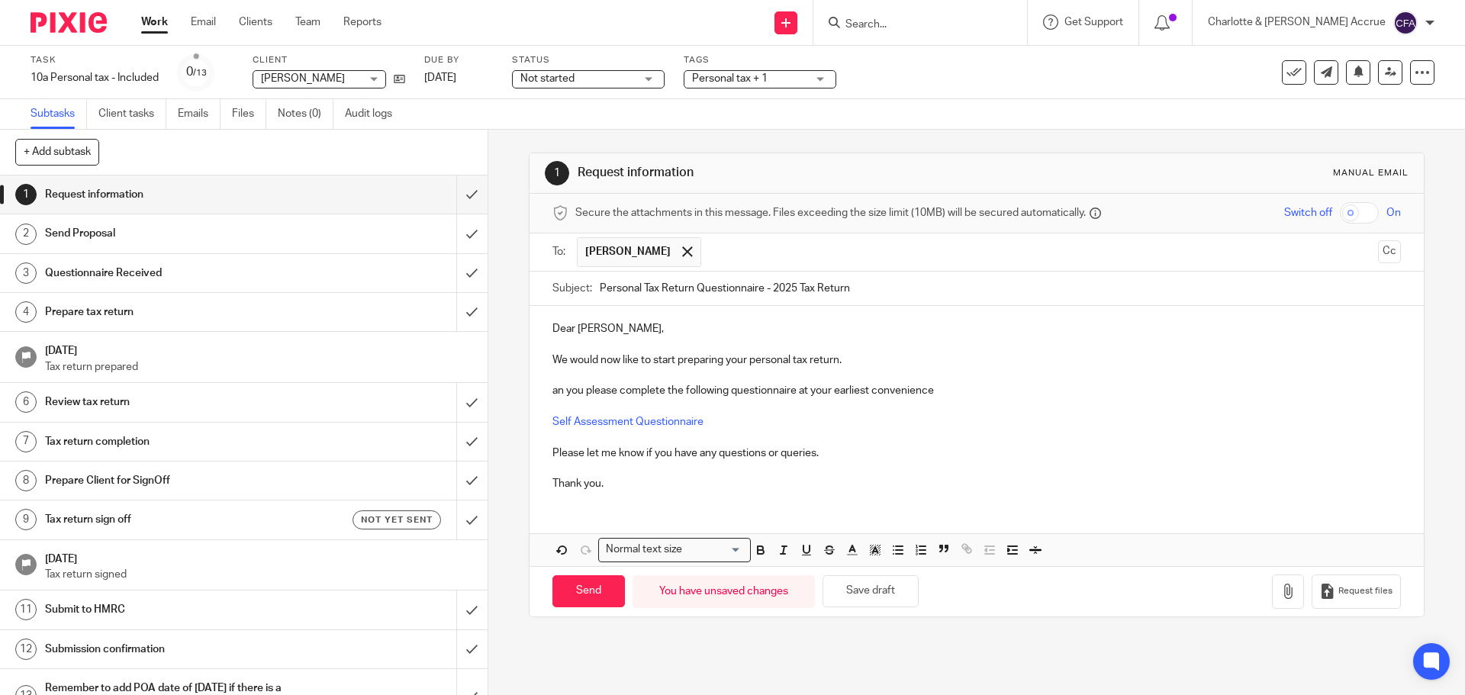
drag, startPoint x: 607, startPoint y: 374, endPoint x: 598, endPoint y: 378, distance: 9.9
click at [607, 374] on p at bounding box center [976, 375] width 848 height 15
drag, startPoint x: 549, startPoint y: 388, endPoint x: 560, endPoint y: 392, distance: 11.6
click at [552, 388] on p "an you please complete the following questionnaire at your earliest convenience" at bounding box center [976, 390] width 848 height 15
drag, startPoint x: 585, startPoint y: 468, endPoint x: 580, endPoint y: 478, distance: 11.3
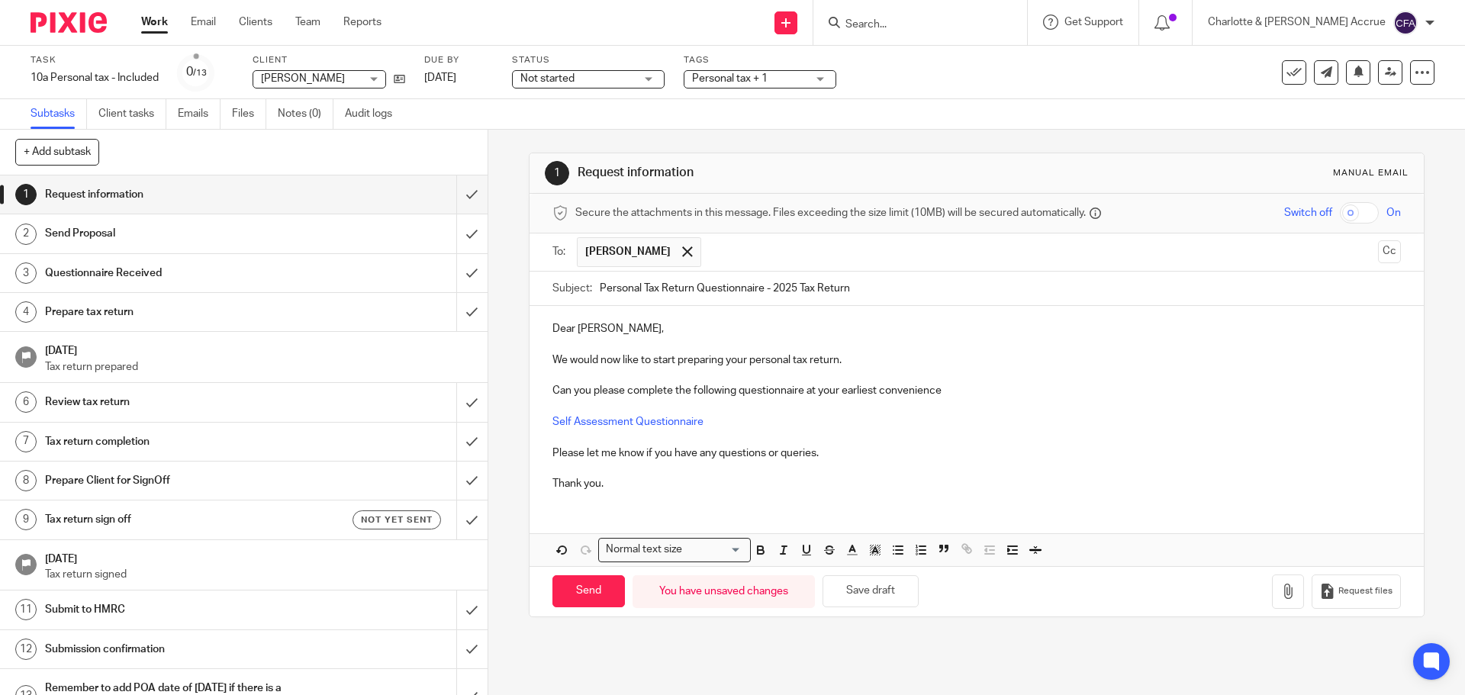
click at [585, 468] on p at bounding box center [976, 468] width 848 height 15
click at [572, 589] on input "Send" at bounding box center [588, 591] width 72 height 33
type input "Sent"
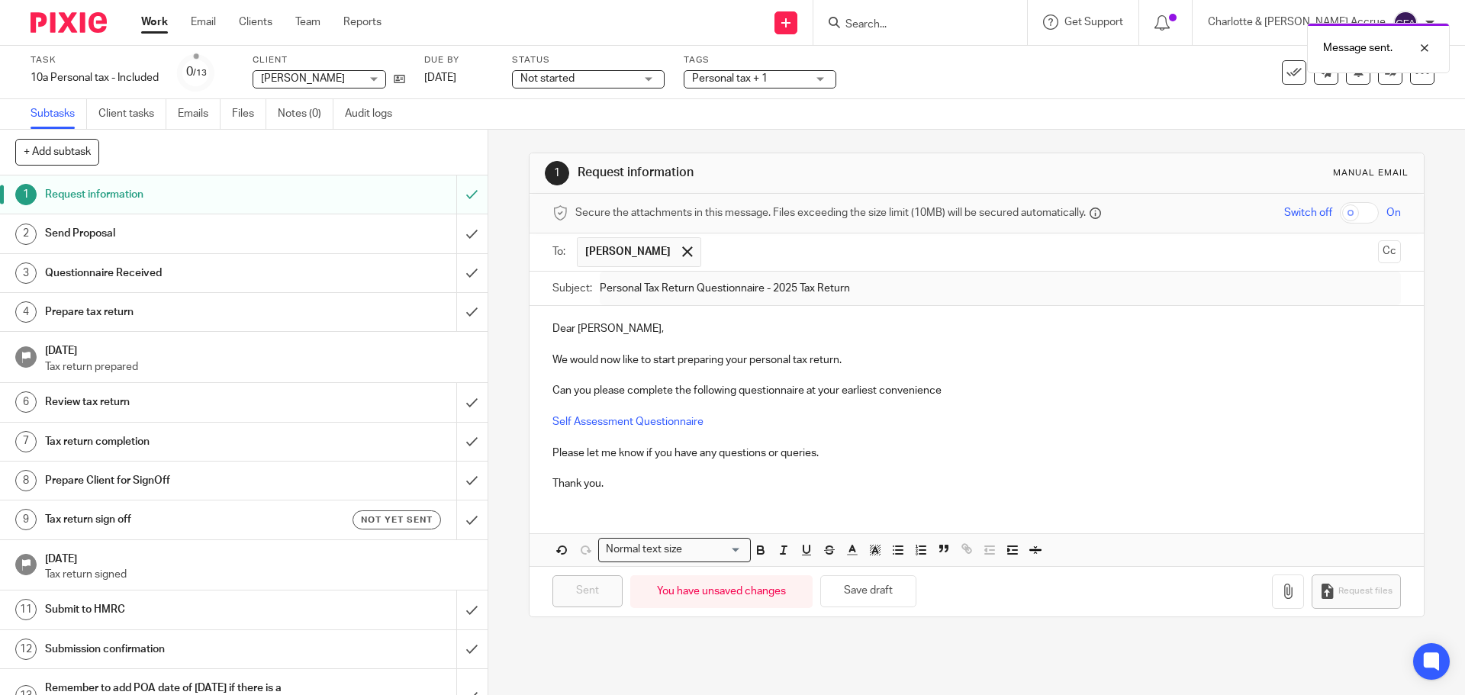
click at [756, 80] on span "Personal tax + 1" at bounding box center [730, 78] width 76 height 11
click at [447, 236] on input "submit" at bounding box center [243, 233] width 487 height 38
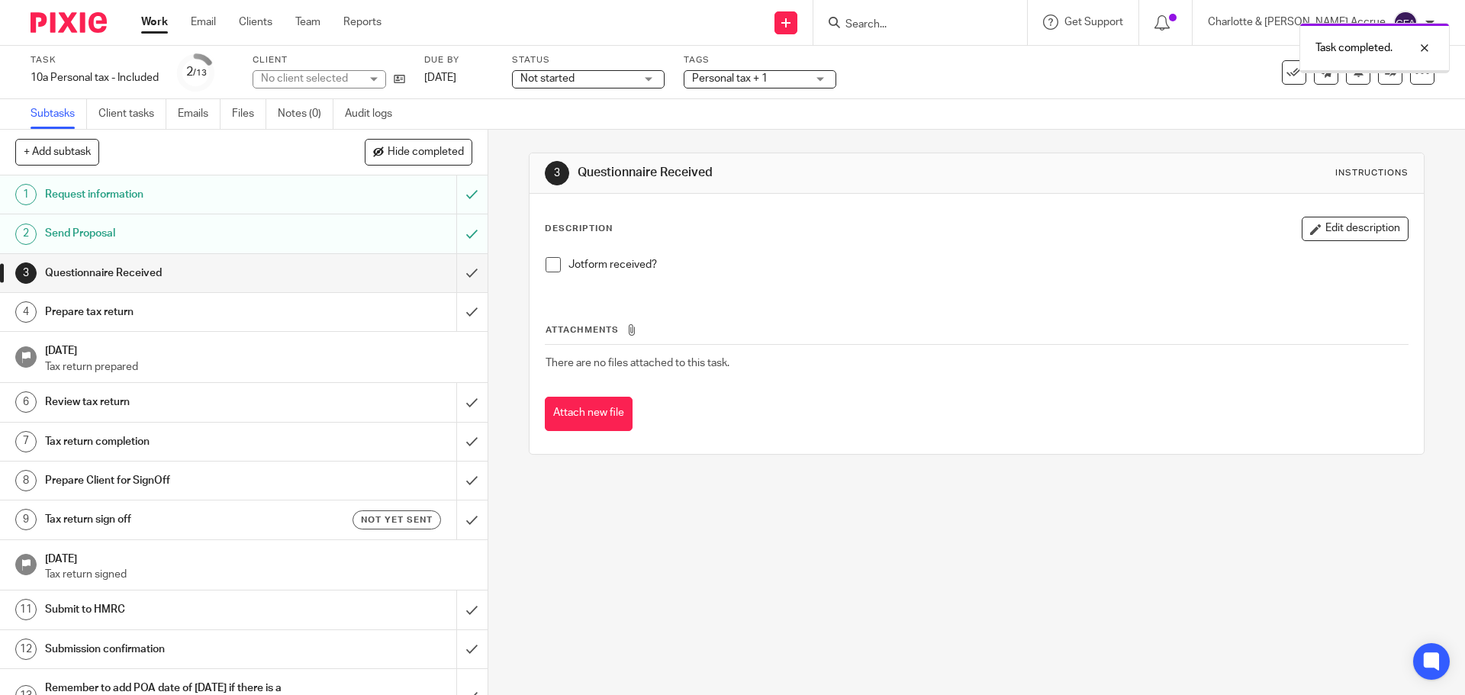
click at [751, 83] on span "Personal tax + 1" at bounding box center [730, 78] width 76 height 11
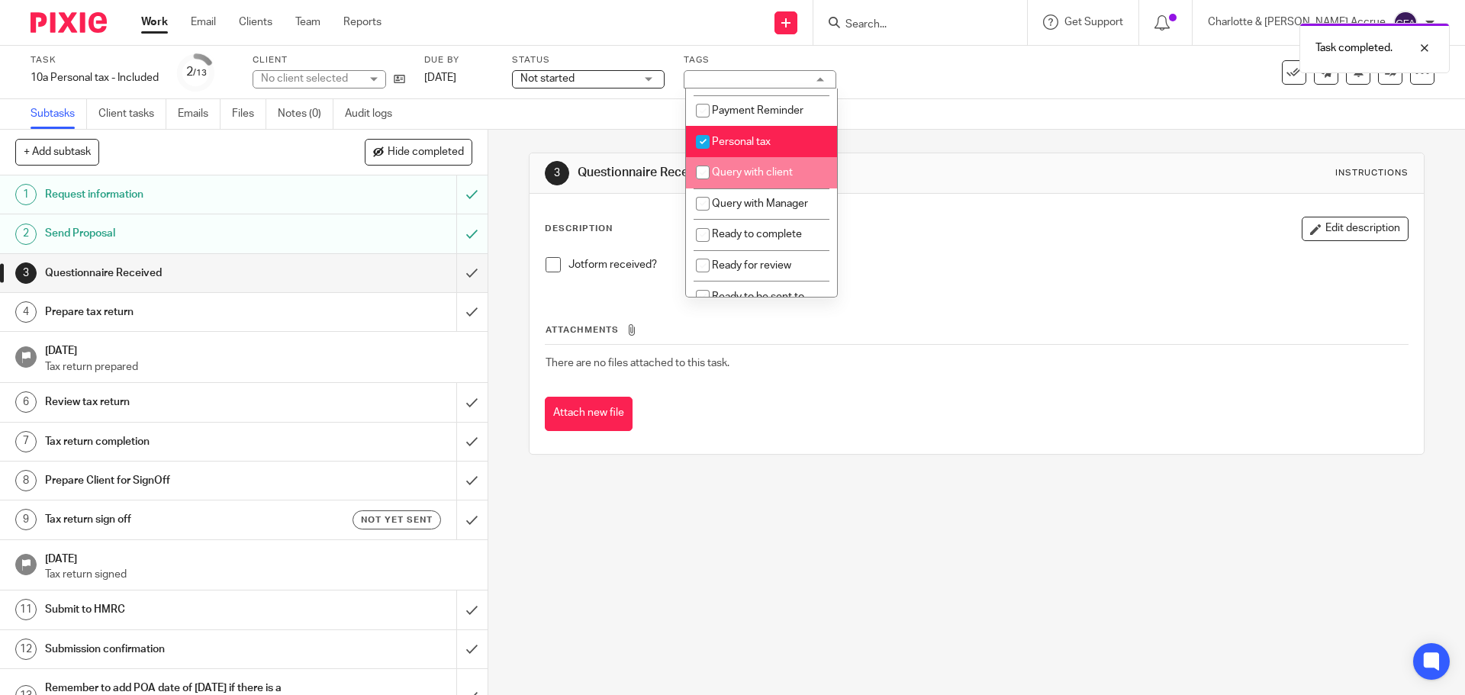
scroll to position [1068, 0]
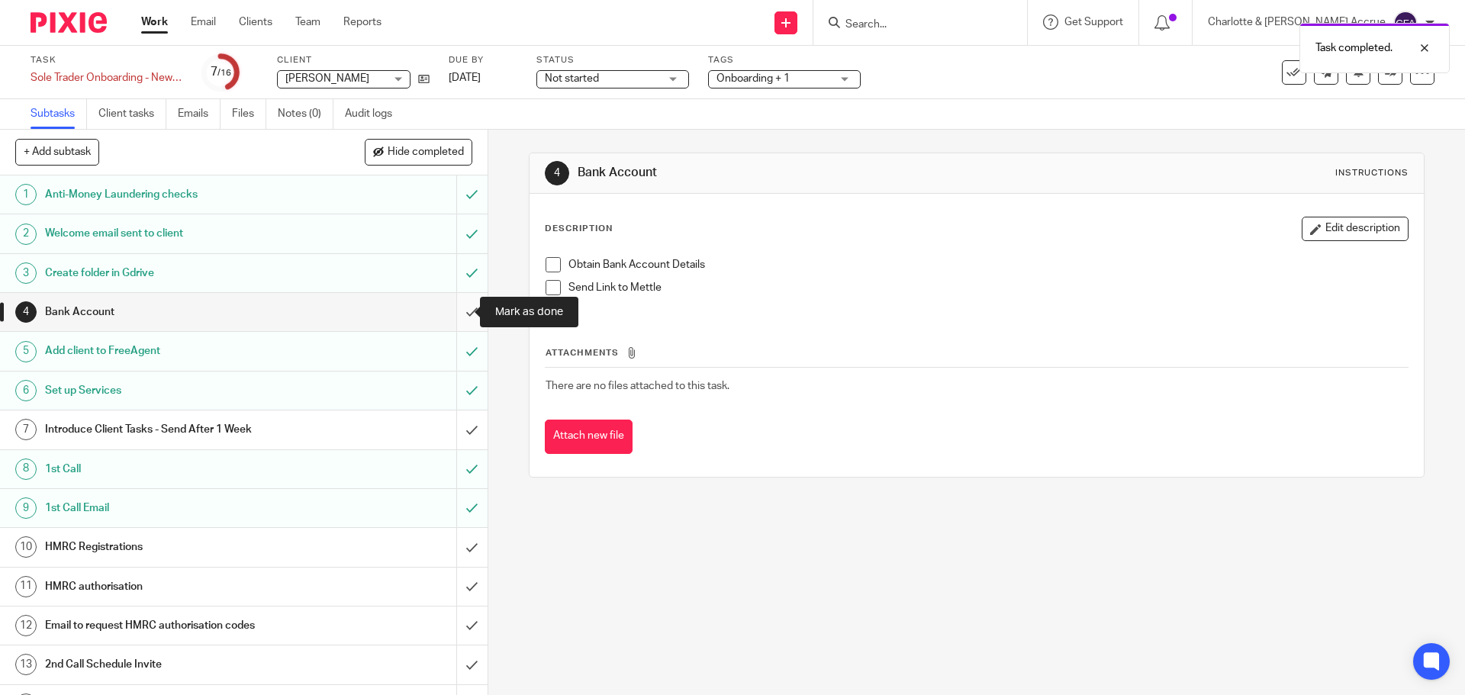
click at [457, 314] on input "submit" at bounding box center [243, 312] width 487 height 38
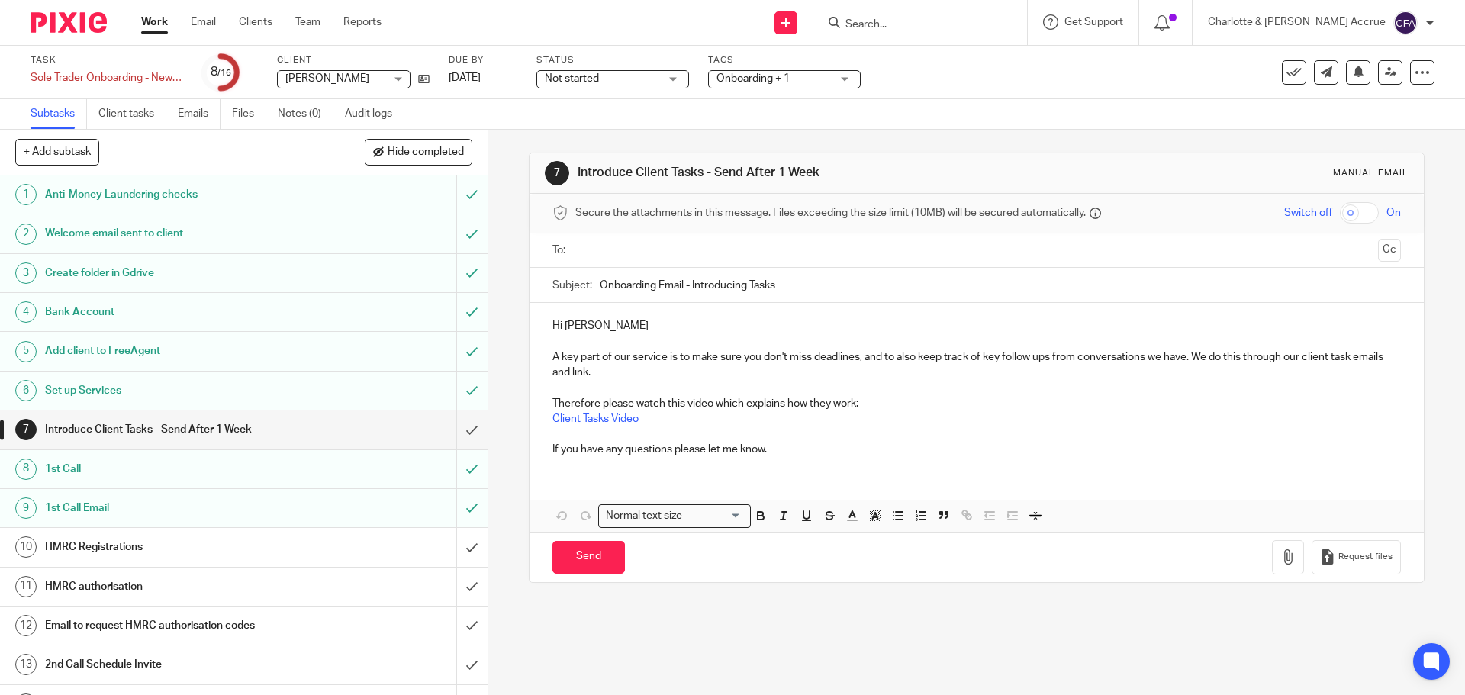
click at [792, 85] on span "Onboarding + 1" at bounding box center [773, 79] width 114 height 16
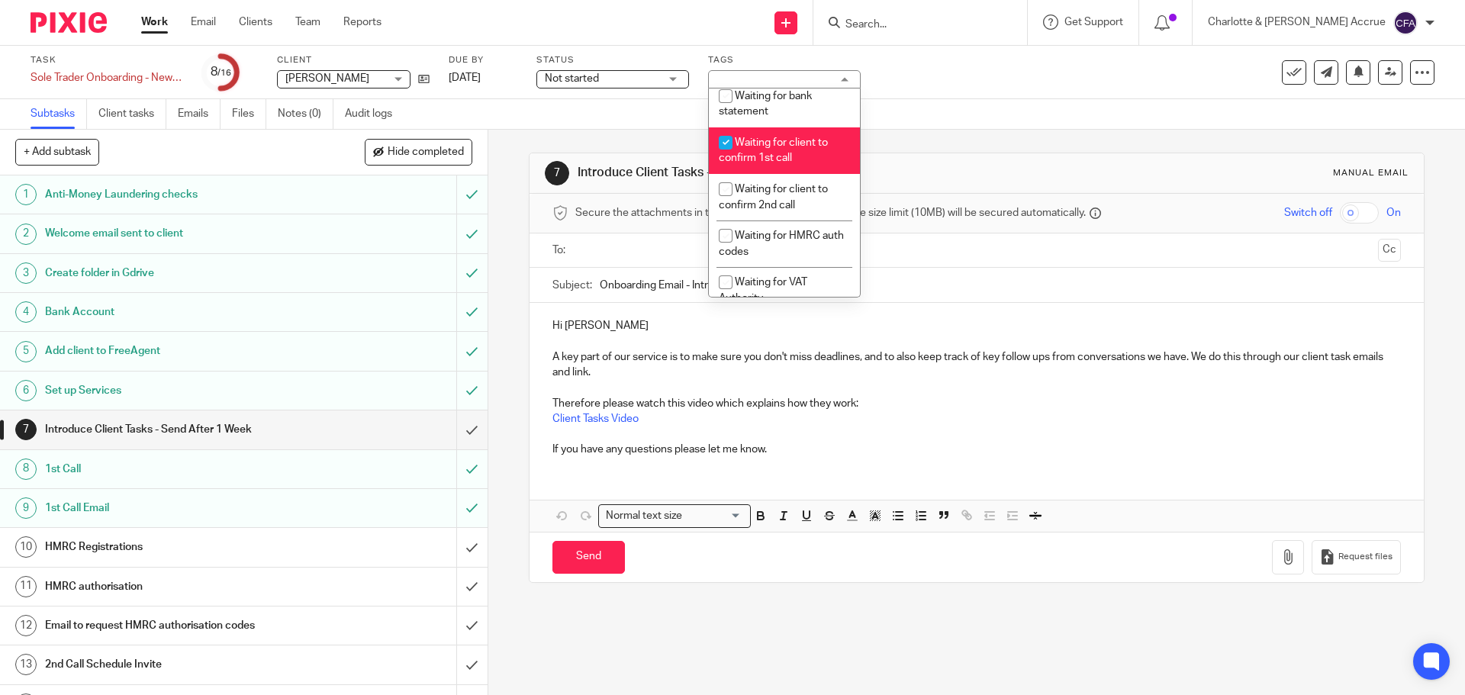
scroll to position [1068, 0]
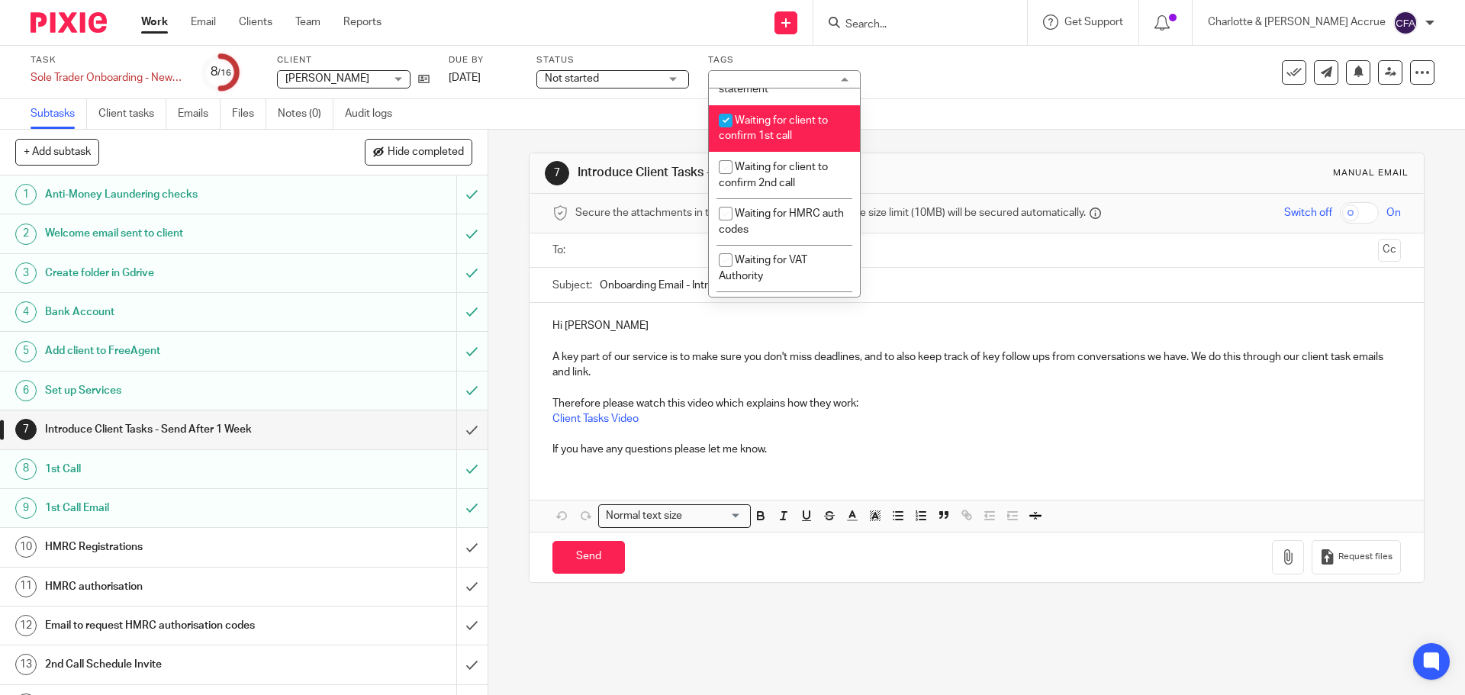
click at [779, 152] on li "Waiting for client to confirm 1st call" at bounding box center [784, 128] width 151 height 47
checkbox input "false"
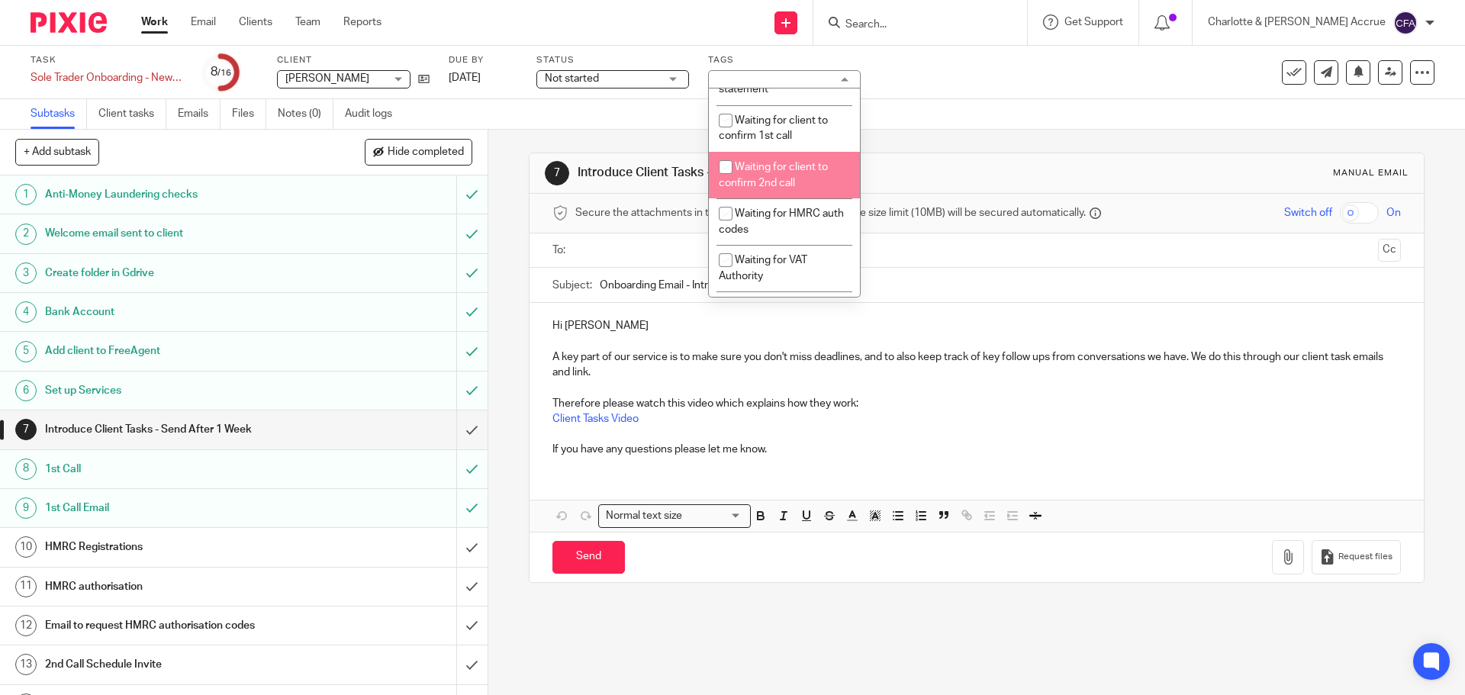
drag, startPoint x: 751, startPoint y: 243, endPoint x: 735, endPoint y: 242, distance: 16.1
click at [751, 188] on span "Waiting for client to confirm 2nd call" at bounding box center [773, 175] width 109 height 27
checkbox input "true"
click at [507, 208] on div "7 Introduce Client Tasks - Send After 1 Week Manual email Secure the attachment…" at bounding box center [976, 412] width 976 height 565
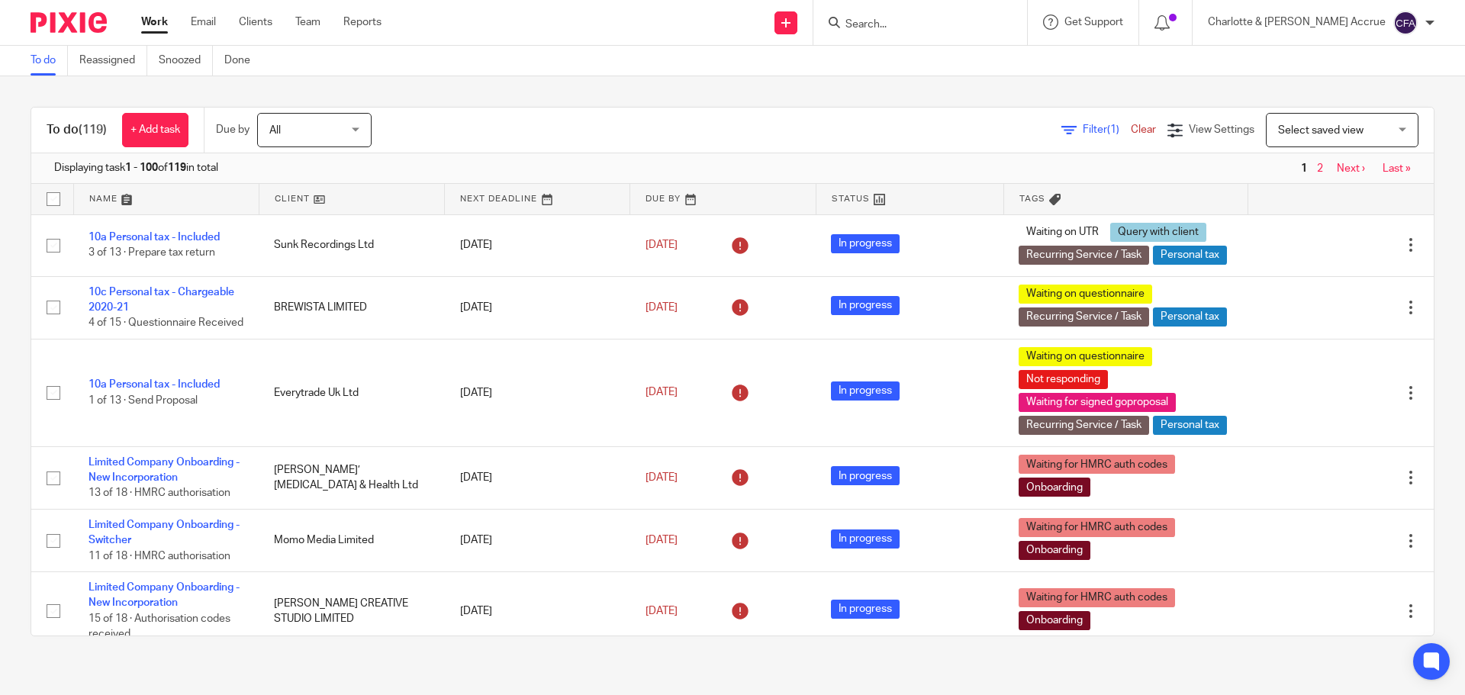
scroll to position [1526, 0]
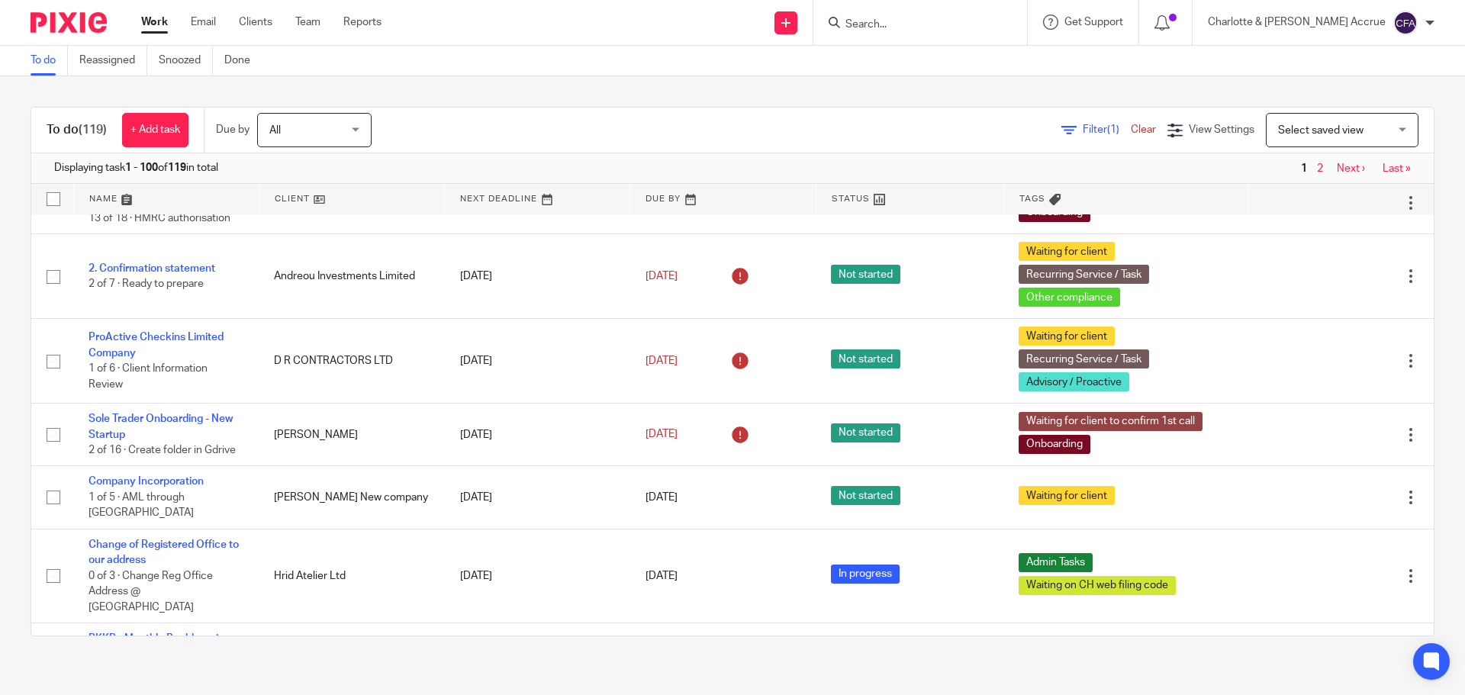
click at [906, 11] on div at bounding box center [920, 22] width 214 height 45
click at [915, 20] on input "Search" at bounding box center [912, 25] width 137 height 14
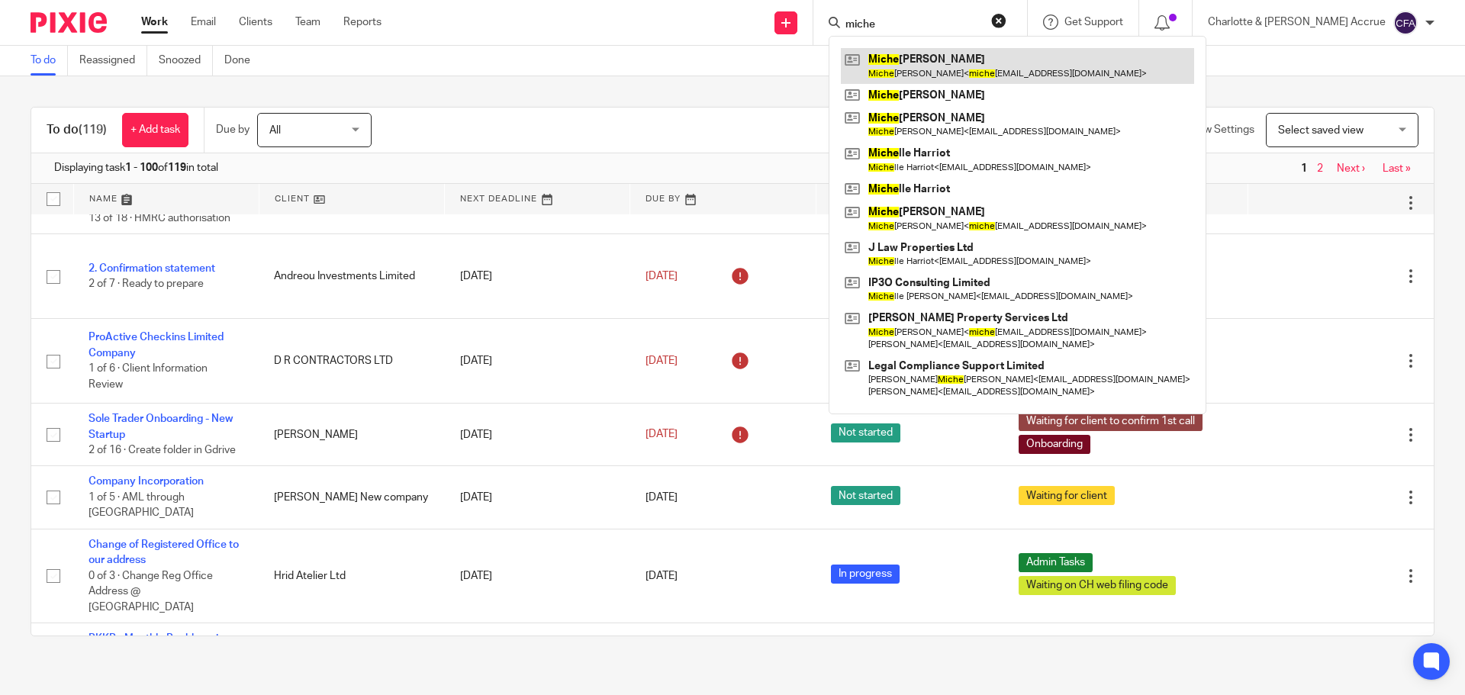
type input "miche"
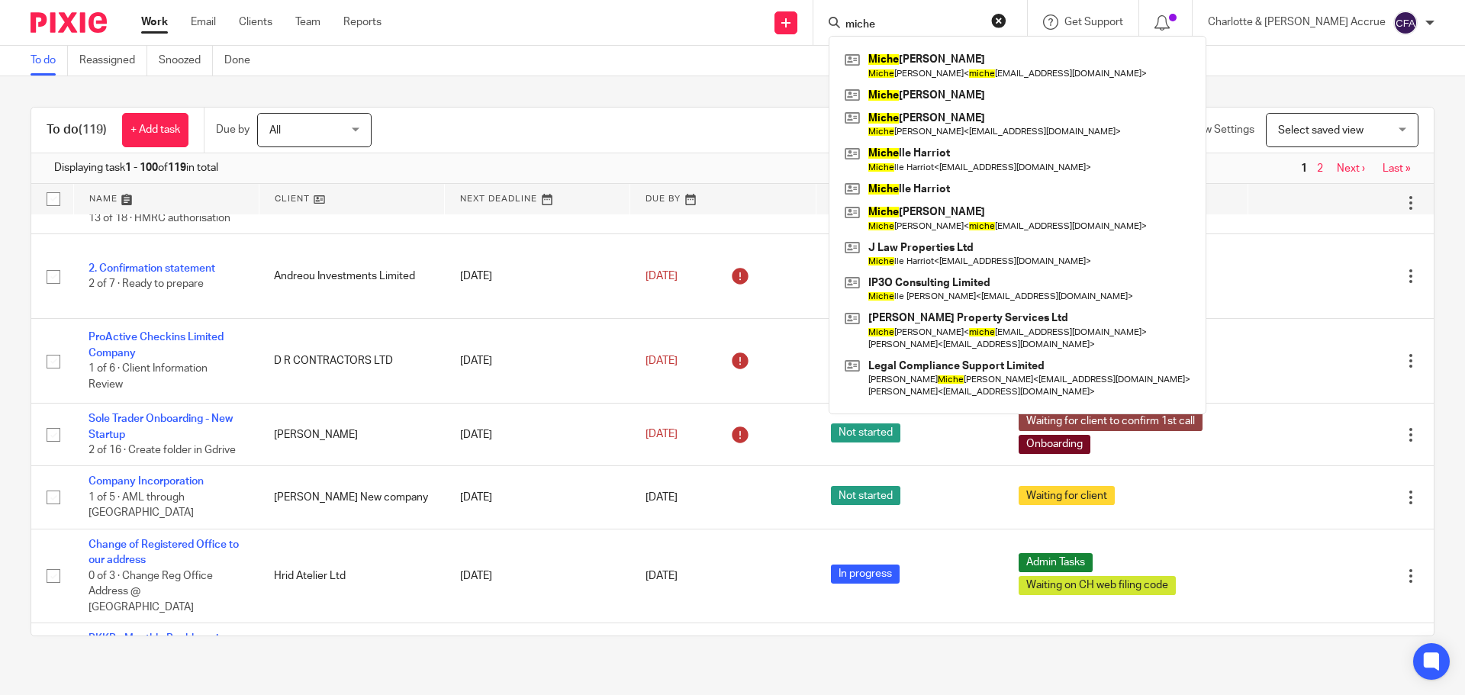
drag, startPoint x: 948, startPoint y: 21, endPoint x: 655, endPoint y: 0, distance: 293.7
click at [803, 11] on div "Send new email Create task Add client Request signature miche Miche lle Anderso…" at bounding box center [934, 22] width 1060 height 45
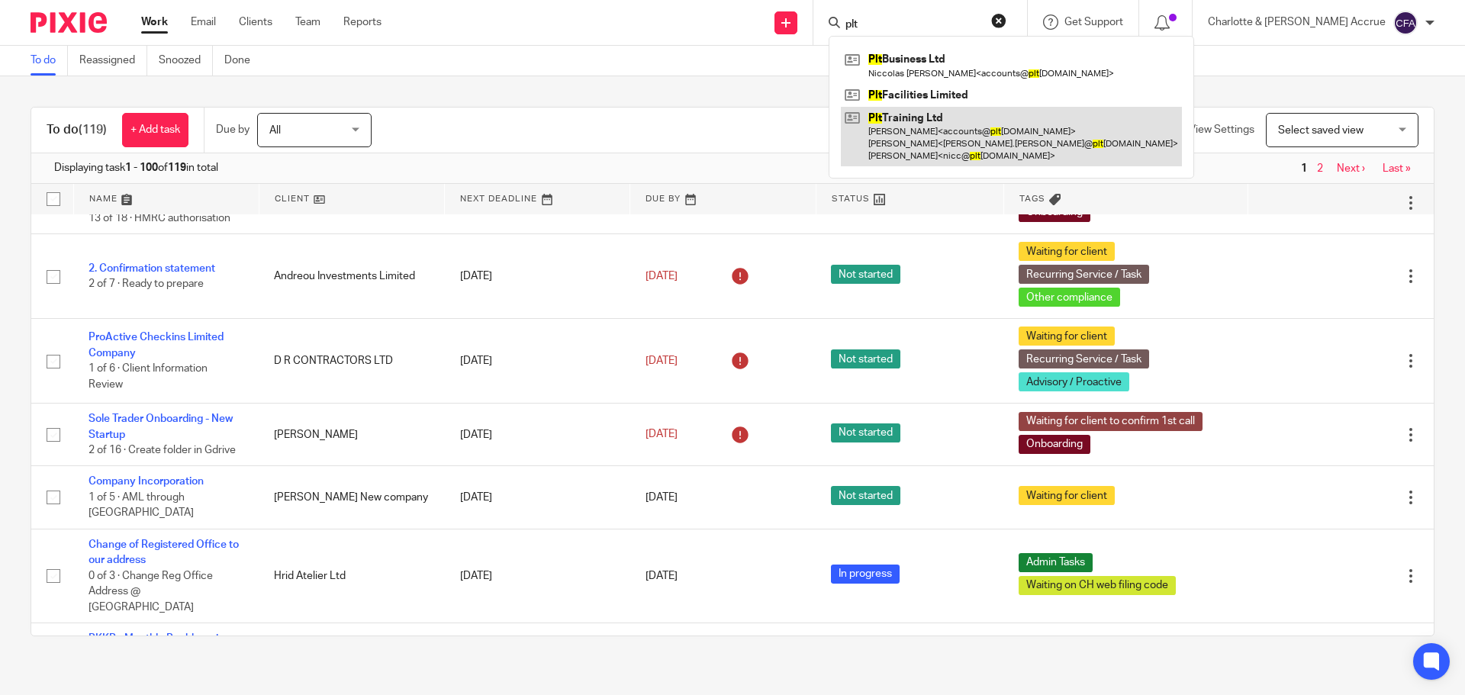
type input "plt"
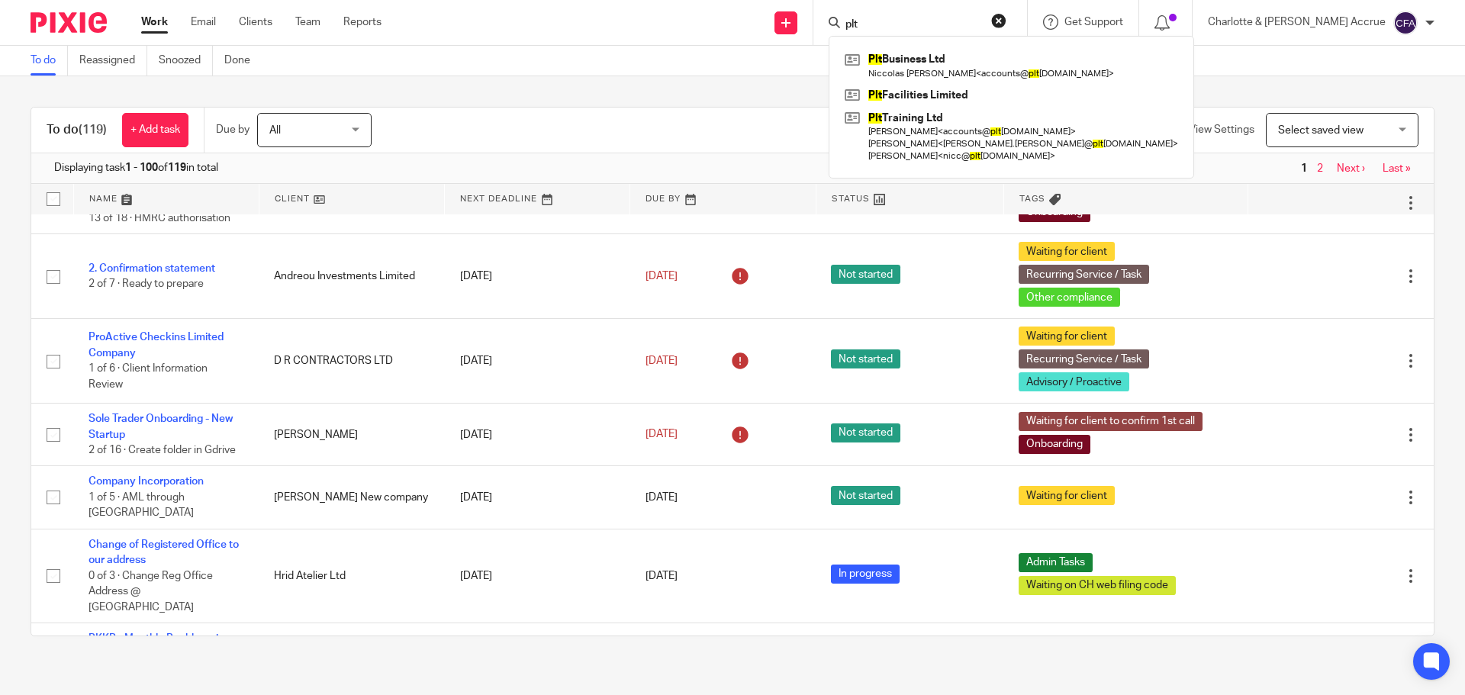
drag, startPoint x: 938, startPoint y: 22, endPoint x: 746, endPoint y: 19, distance: 192.3
click at [867, 19] on div "Send new email Create task Add client Request signature plt Plt Business Ltd Ni…" at bounding box center [934, 22] width 1060 height 45
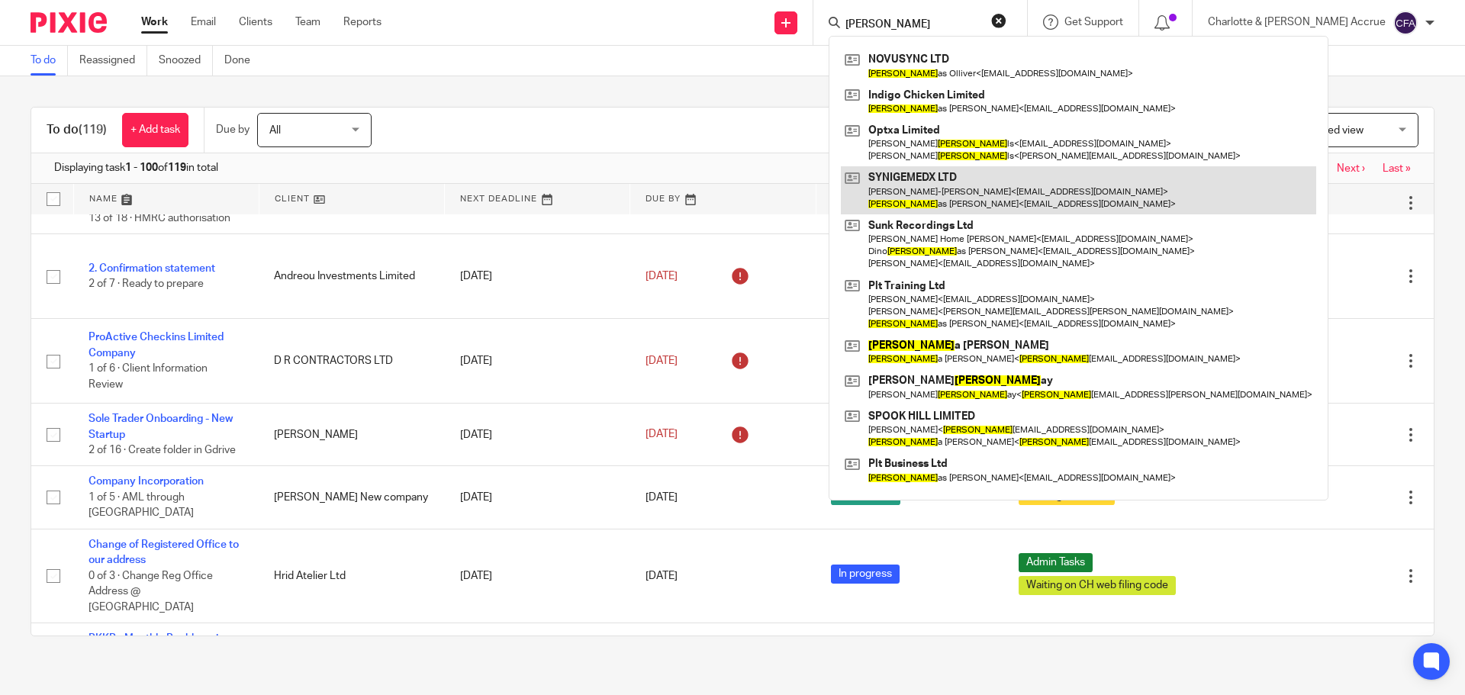
type input "nichol"
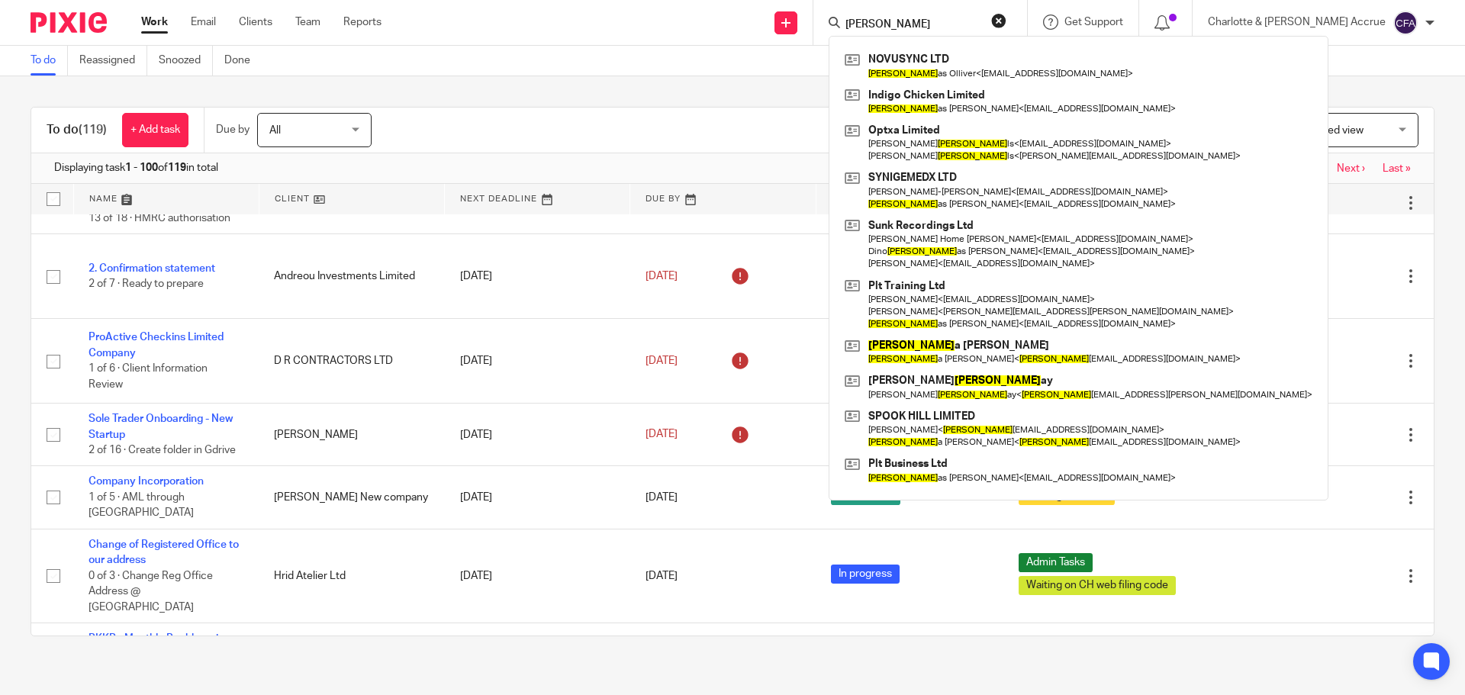
click at [455, 92] on div "To do (119) + Add task Due by All All Today Tomorrow This week Next week This m…" at bounding box center [732, 371] width 1465 height 590
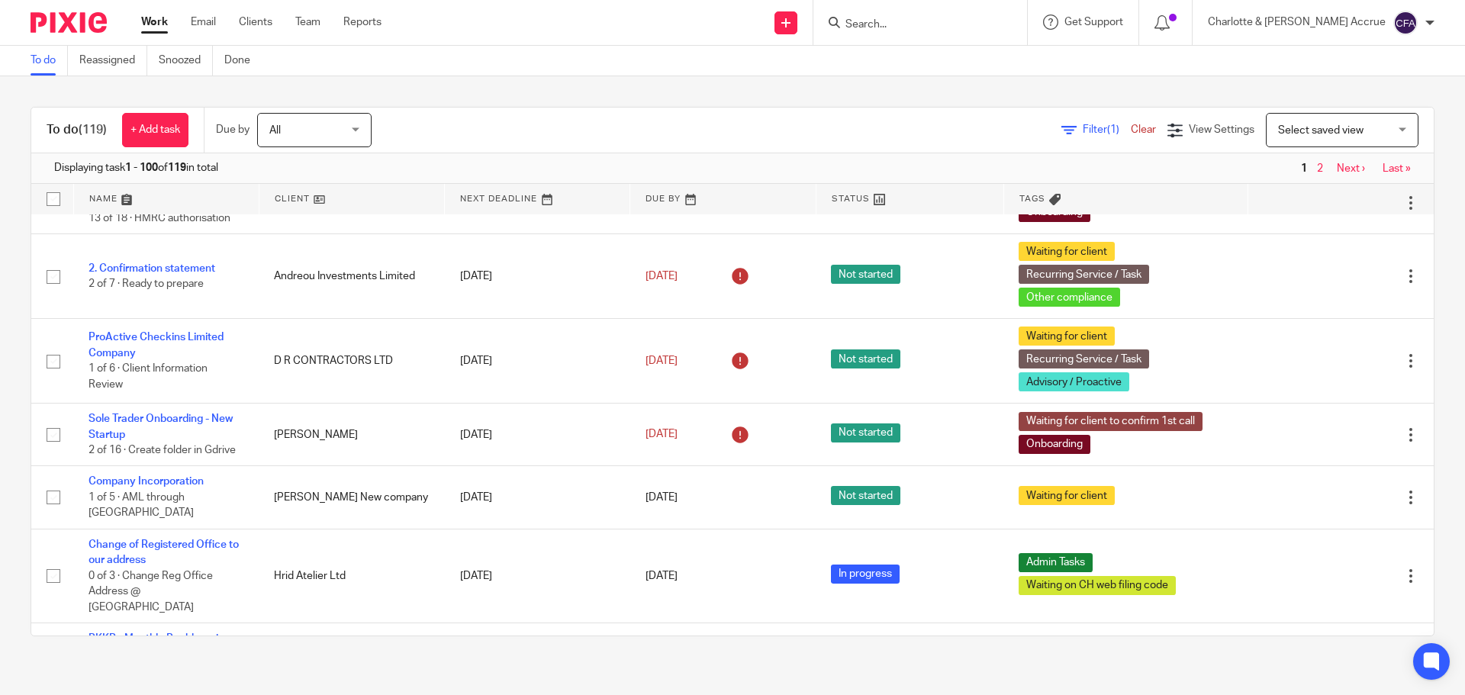
click at [921, 23] on input "Search" at bounding box center [912, 25] width 137 height 14
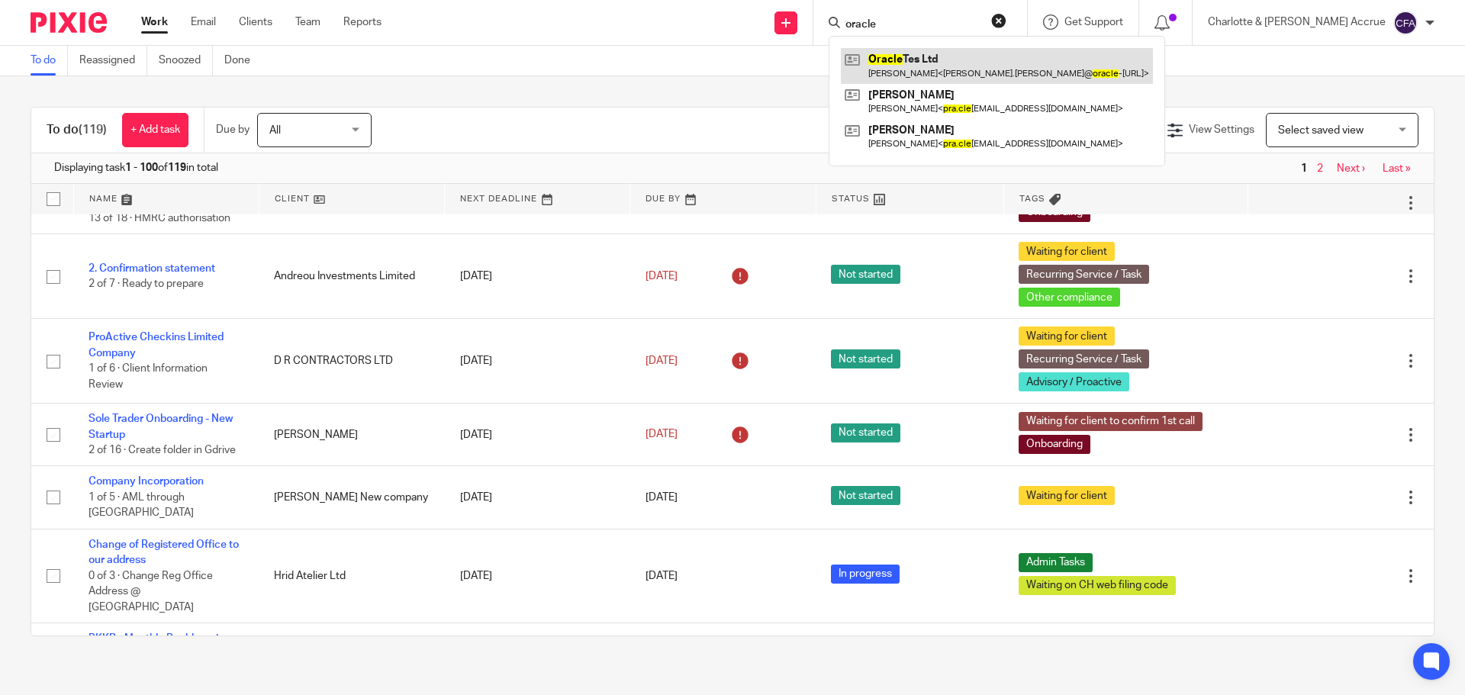
type input "oracle"
click at [996, 64] on link at bounding box center [997, 65] width 312 height 35
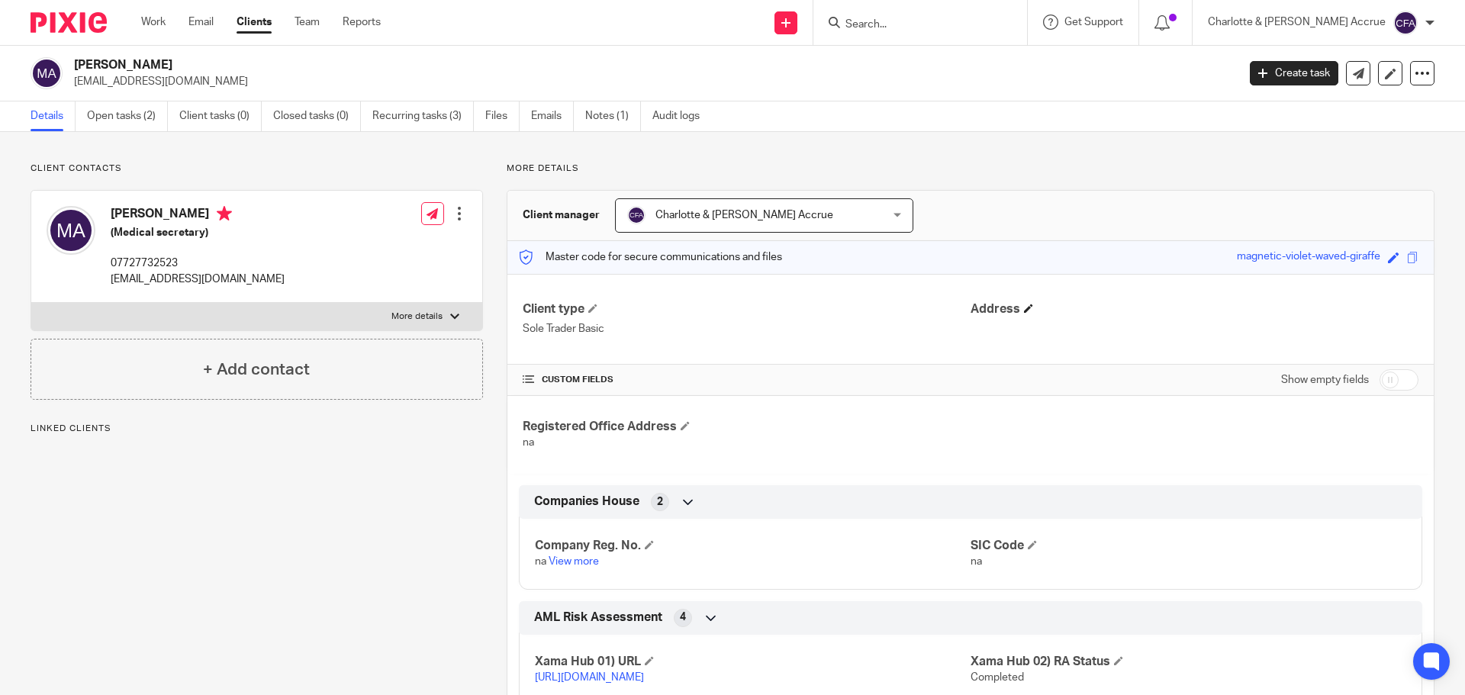
click at [1024, 309] on span at bounding box center [1028, 308] width 9 height 9
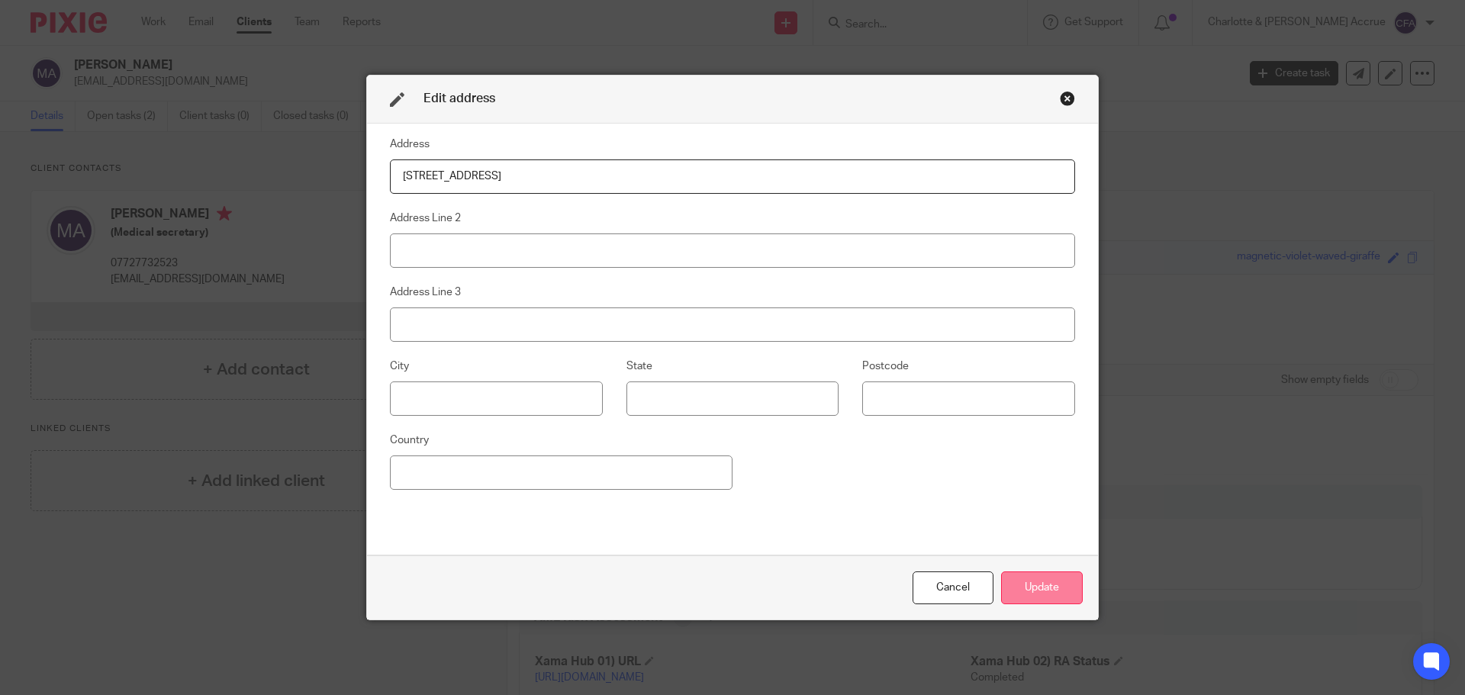
type input "[STREET_ADDRESS]"
click at [1037, 590] on button "Update" at bounding box center [1042, 587] width 82 height 33
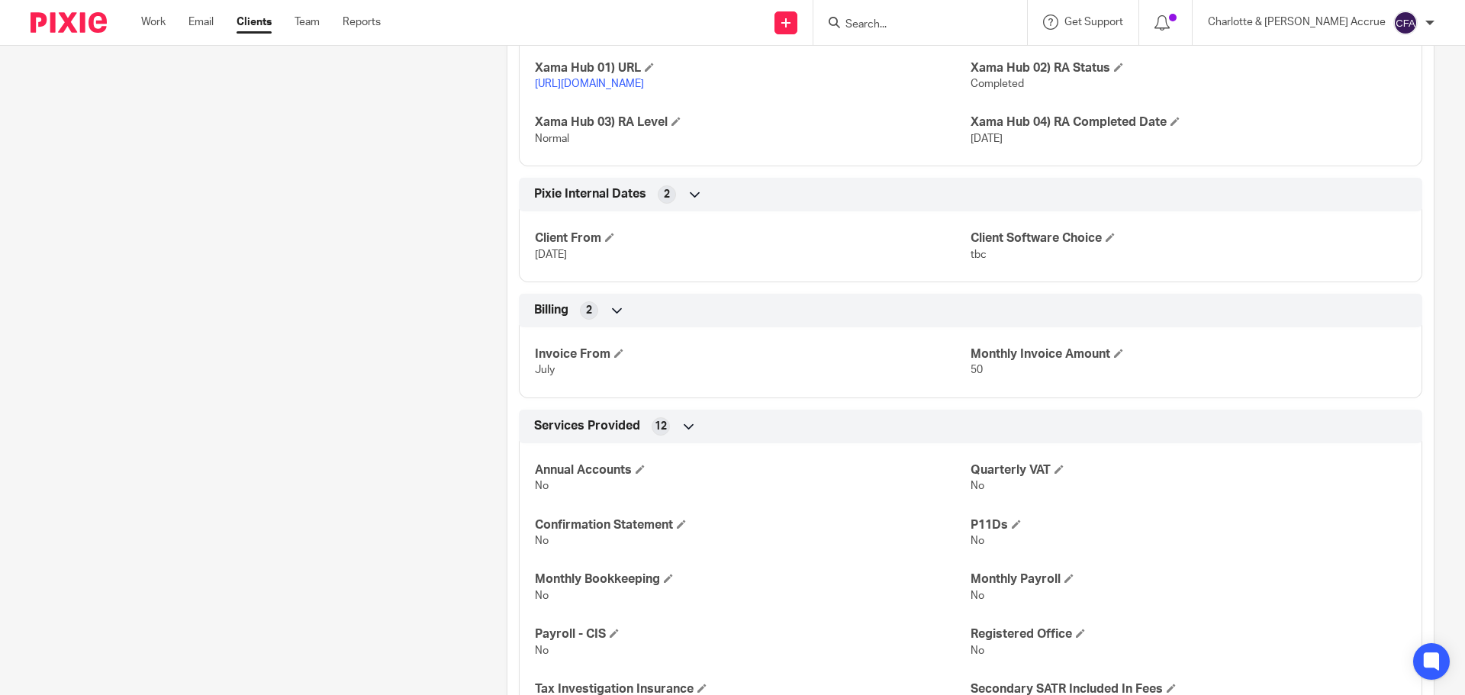
scroll to position [592, 0]
click at [1098, 248] on h4 "Client Software Choice" at bounding box center [1188, 240] width 436 height 16
click at [1108, 243] on span at bounding box center [1109, 238] width 9 height 9
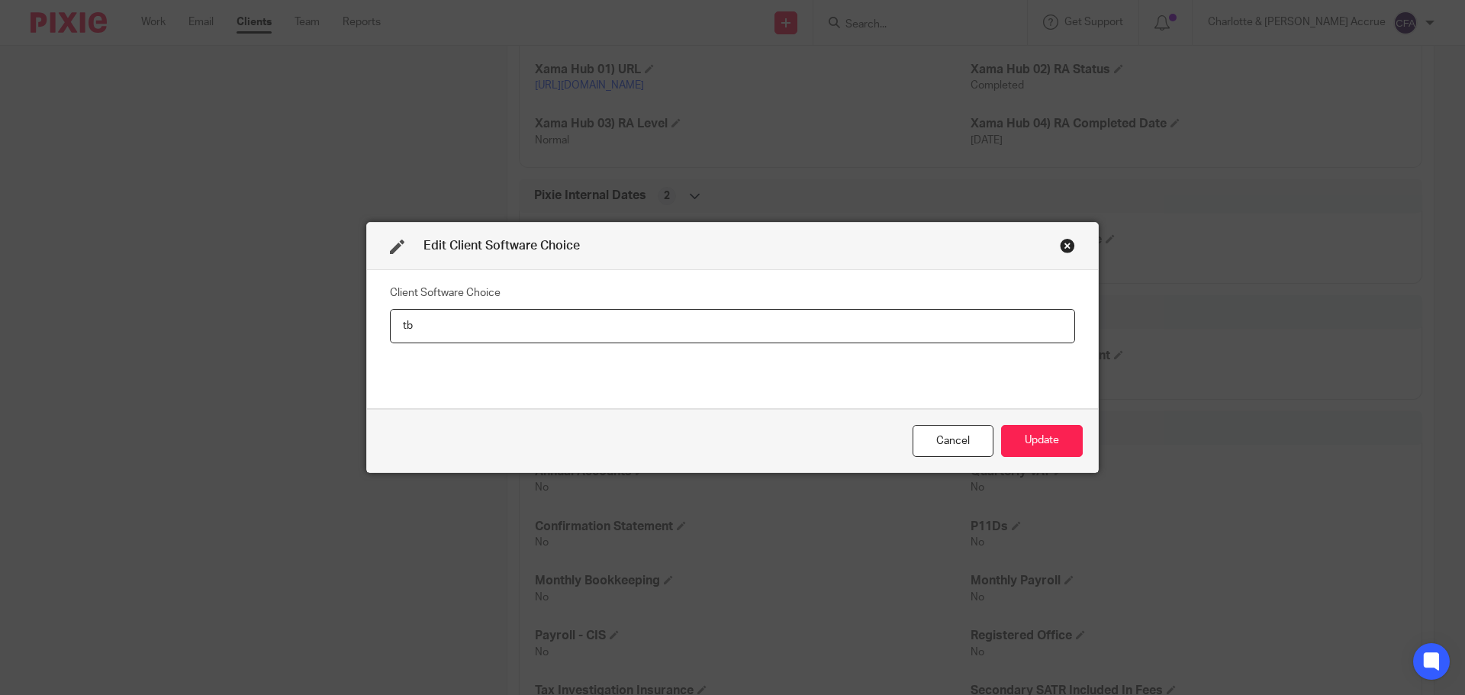
type input "t"
type input "Freeagent"
click at [1048, 444] on button "Update" at bounding box center [1042, 441] width 82 height 33
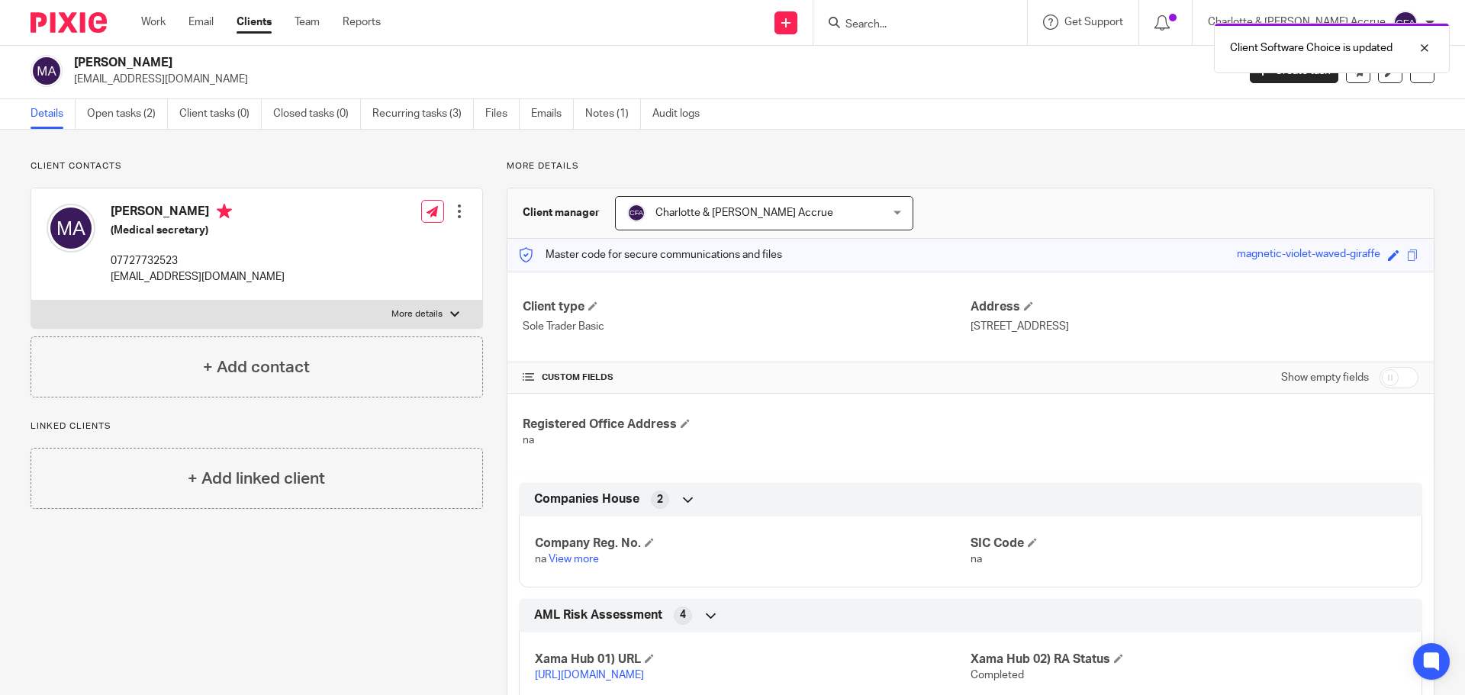
scroll to position [0, 0]
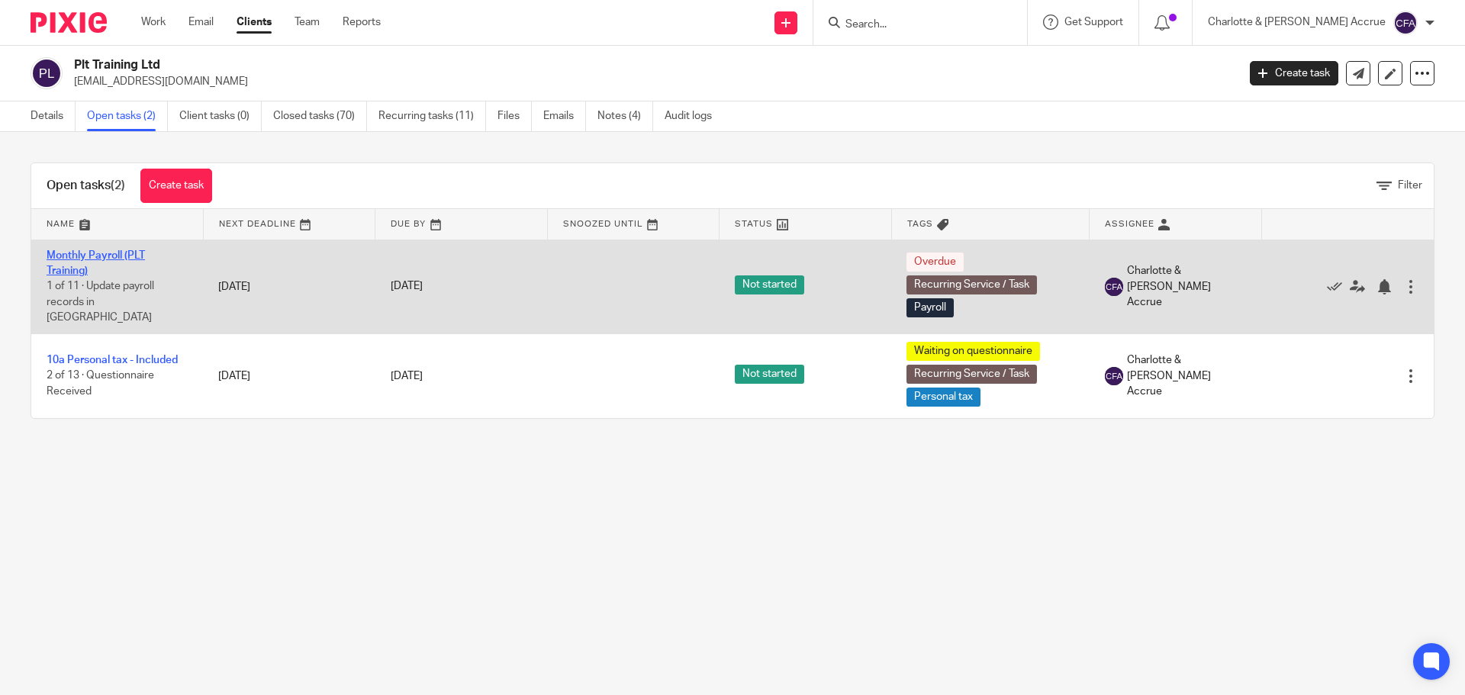
click at [88, 254] on link "Monthly Payroll (PLT Training)" at bounding box center [96, 263] width 98 height 26
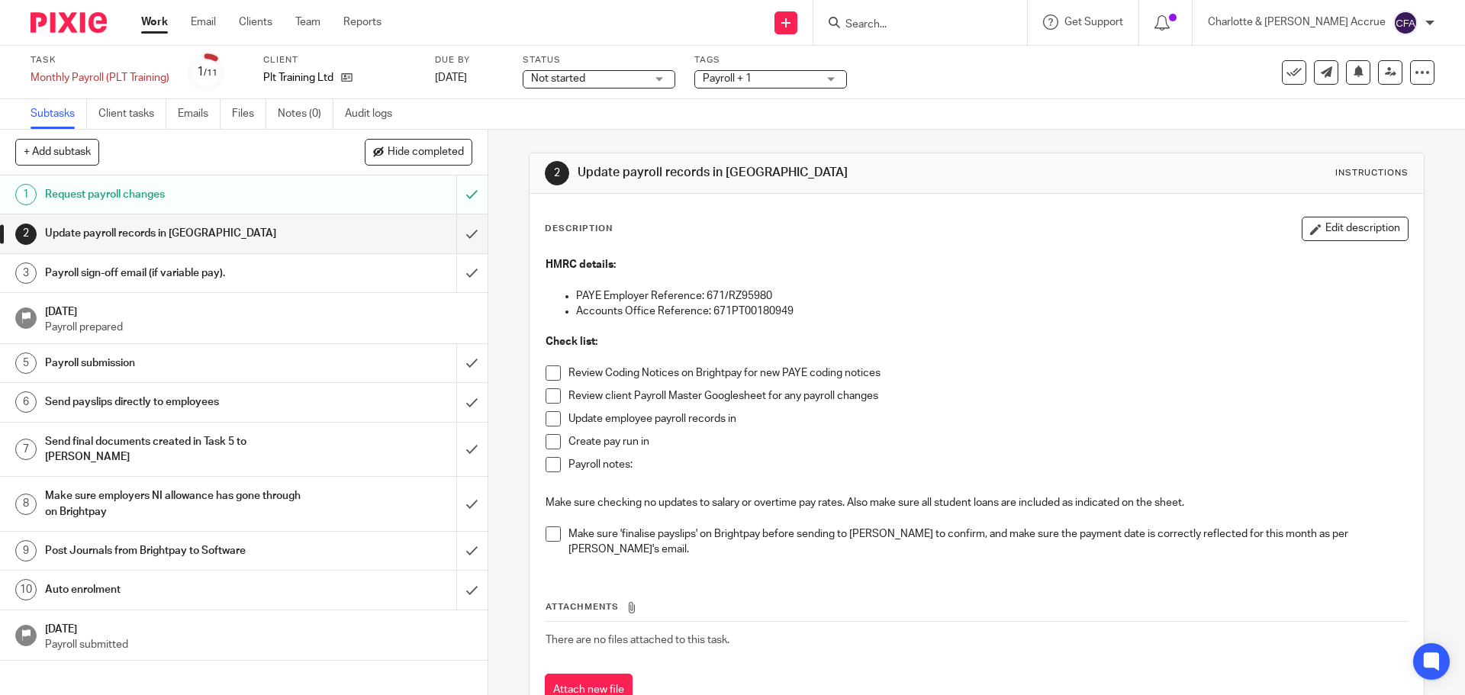
click at [794, 78] on span "Payroll + 1" at bounding box center [760, 79] width 114 height 16
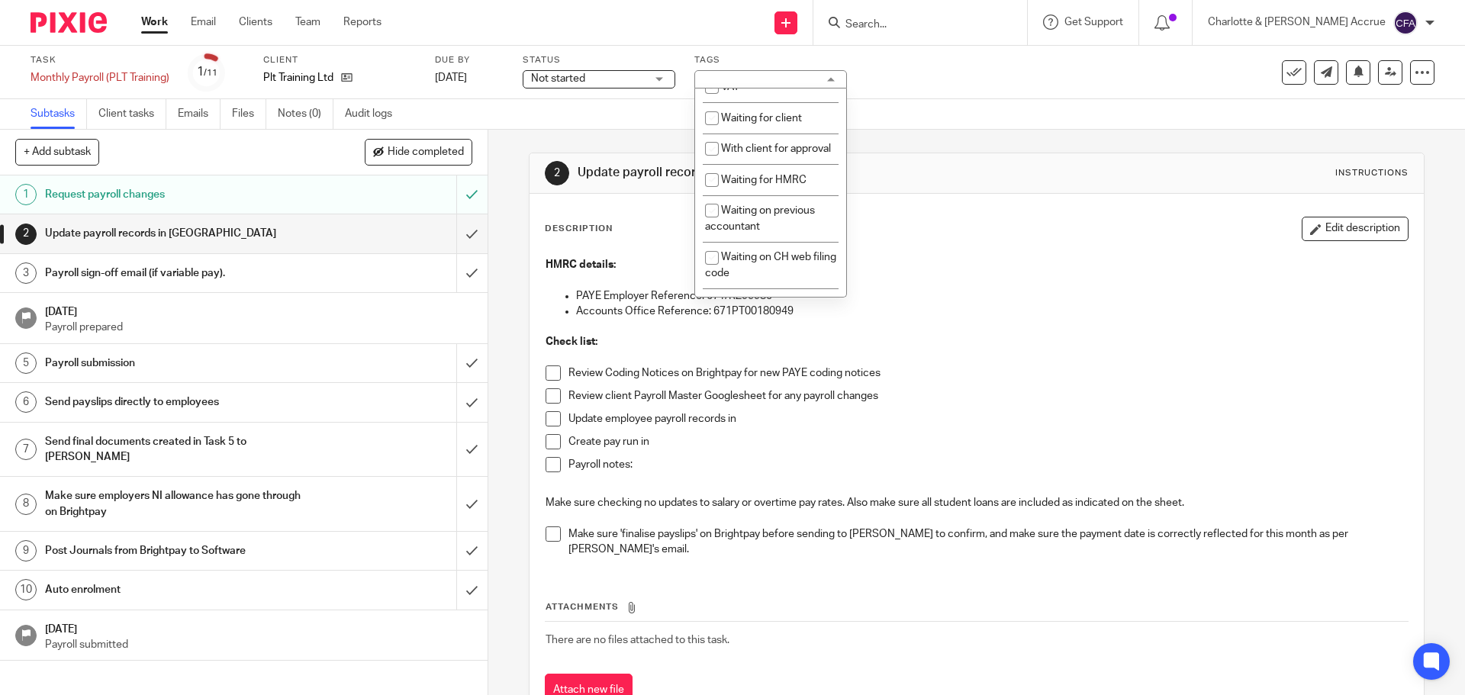
scroll to position [839, 0]
click at [747, 153] on span "With client for approval" at bounding box center [776, 147] width 110 height 11
checkbox input "true"
click at [520, 199] on div "2 Update payroll records in [GEOGRAPHIC_DATA] Instructions Description Edit des…" at bounding box center [976, 412] width 976 height 565
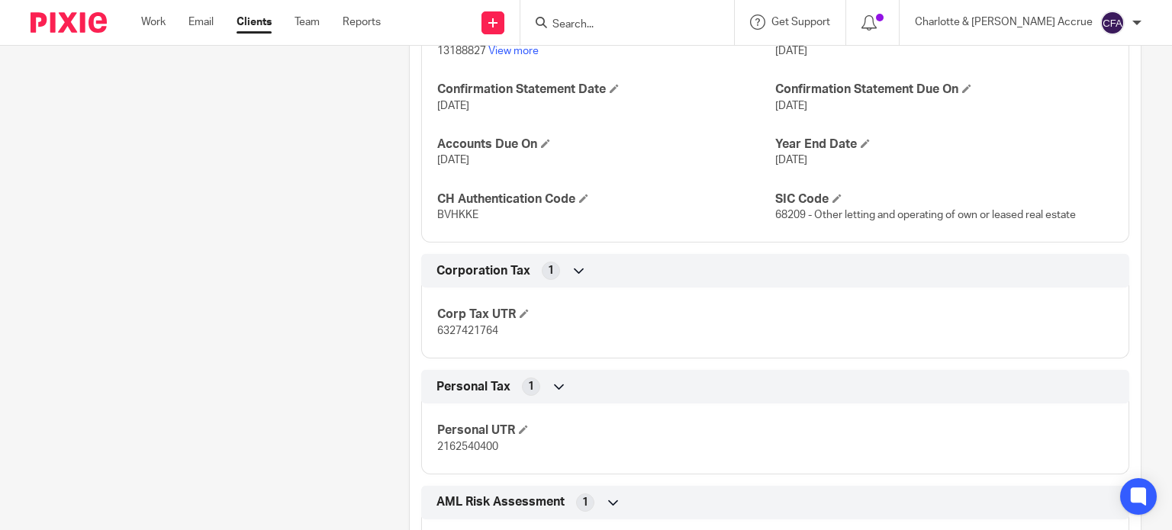
scroll to position [992, 0]
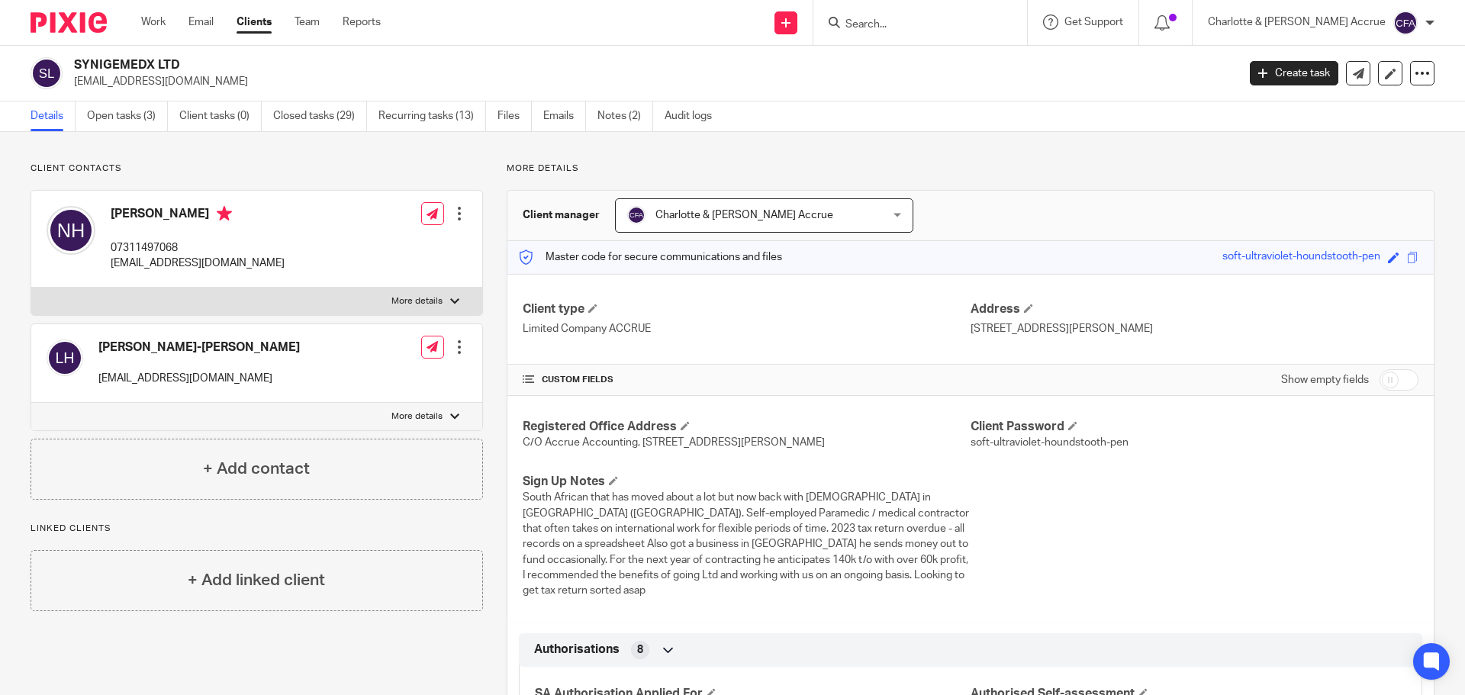
click at [109, 56] on div "SYNIGEMEDX LTD nholt991als@gmail.com Create task Update from Companies House Ex…" at bounding box center [732, 74] width 1465 height 56
copy h2 "SYNIGEMEDX"
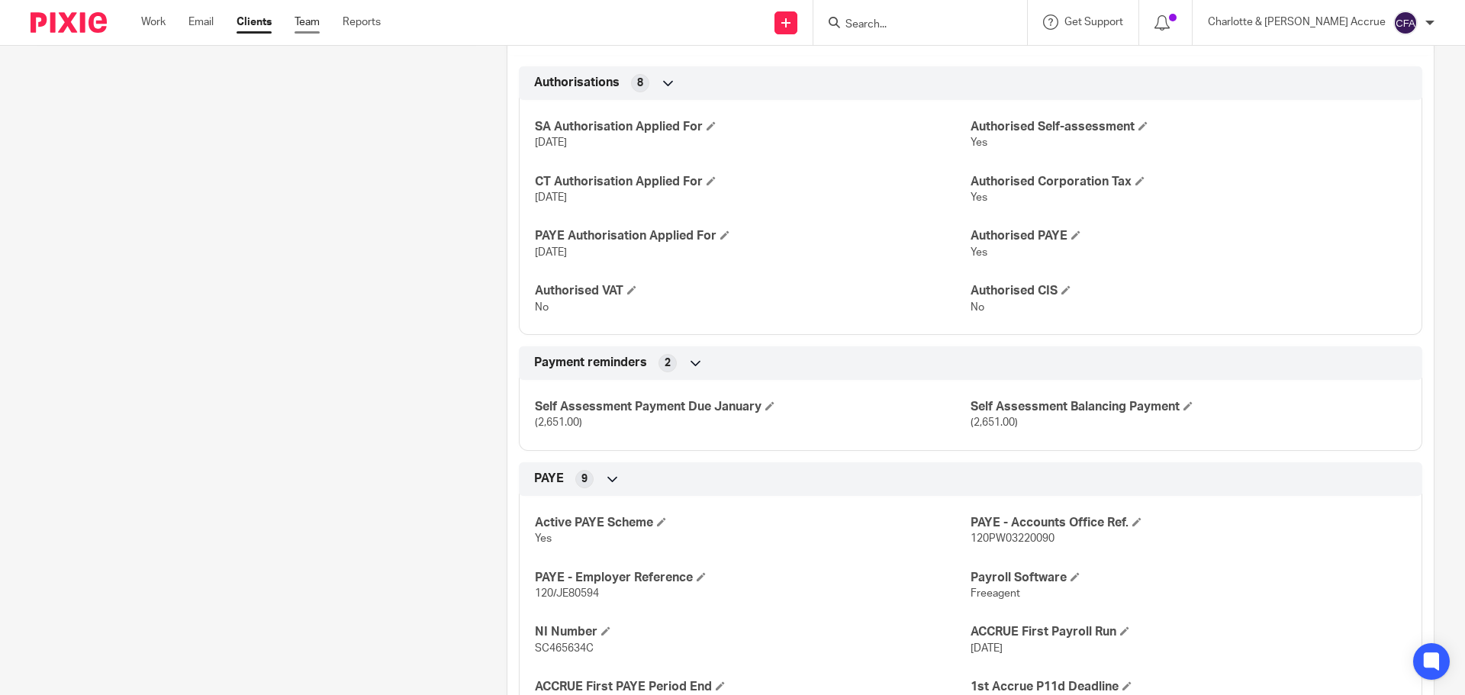
scroll to position [188, 0]
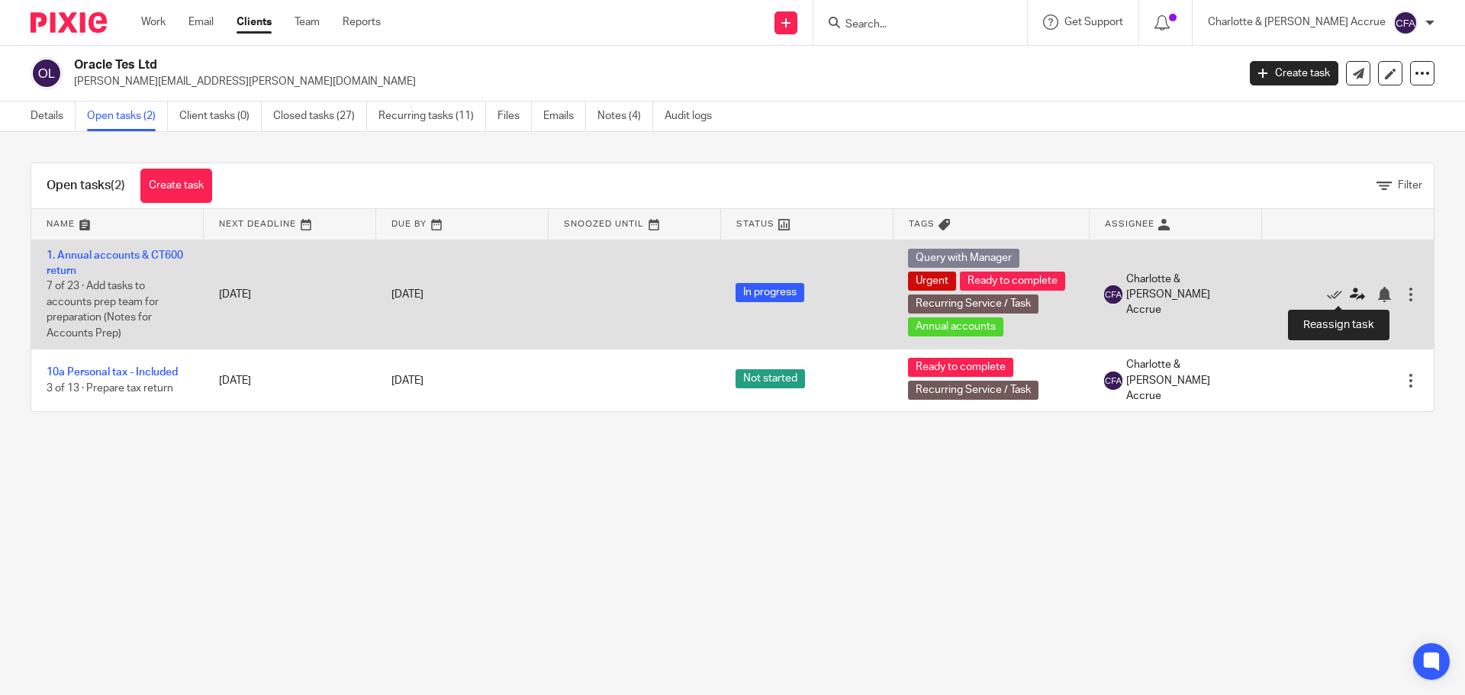
click at [1350, 296] on icon at bounding box center [1357, 294] width 15 height 15
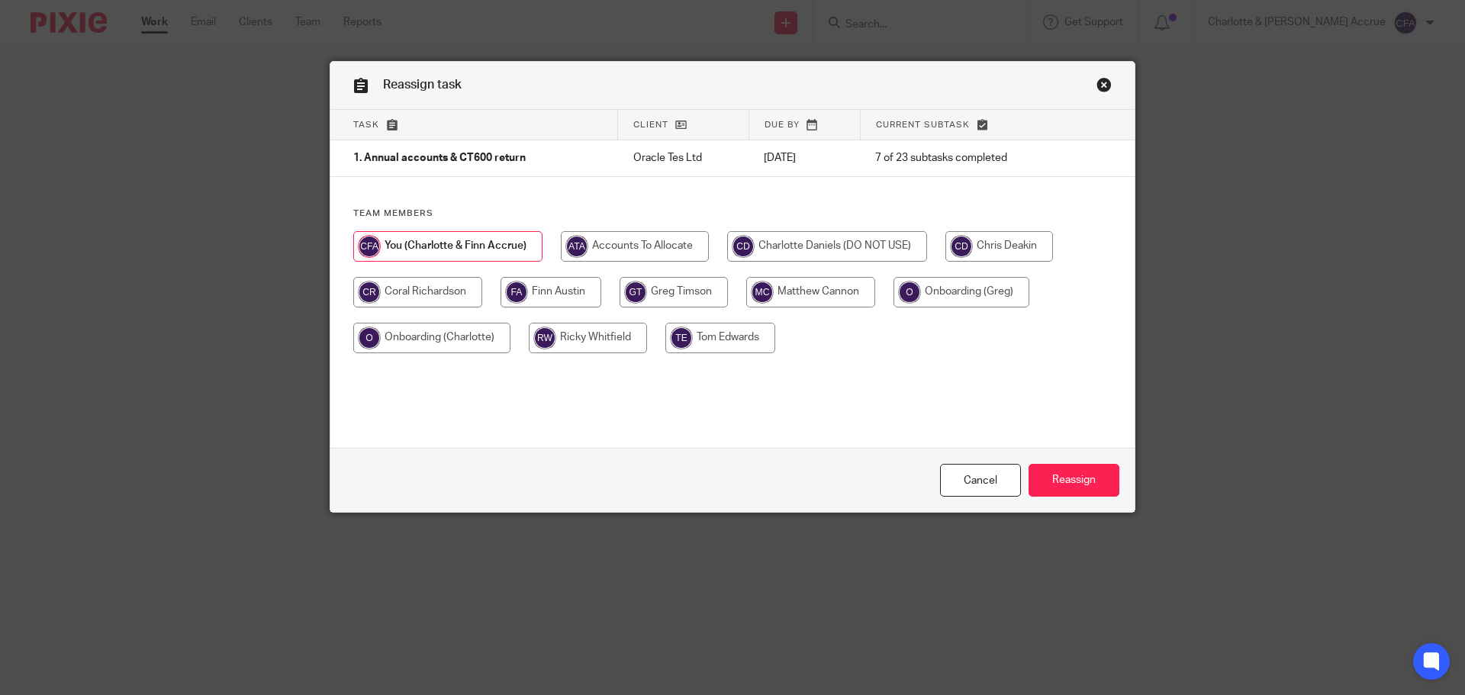
click at [417, 285] on input "radio" at bounding box center [417, 292] width 129 height 31
radio input "true"
click at [1063, 484] on input "Reassign" at bounding box center [1073, 480] width 91 height 33
